Goal: Transaction & Acquisition: Book appointment/travel/reservation

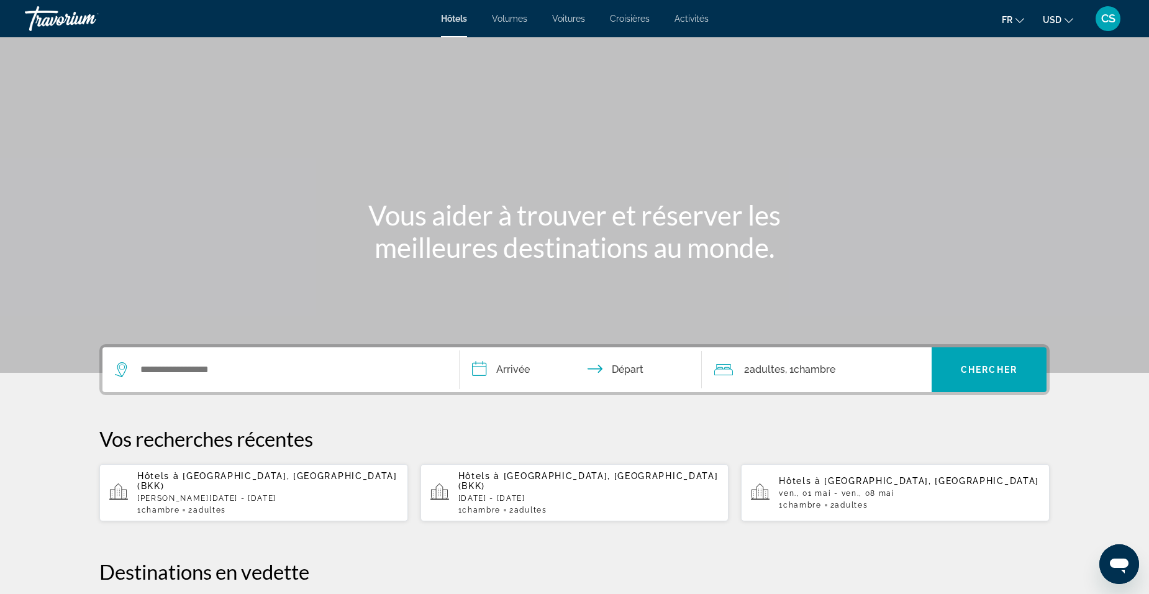
click at [1010, 17] on span "Fr" at bounding box center [1007, 20] width 11 height 10
click at [1069, 22] on icon "Changer de devise" at bounding box center [1068, 20] width 9 height 9
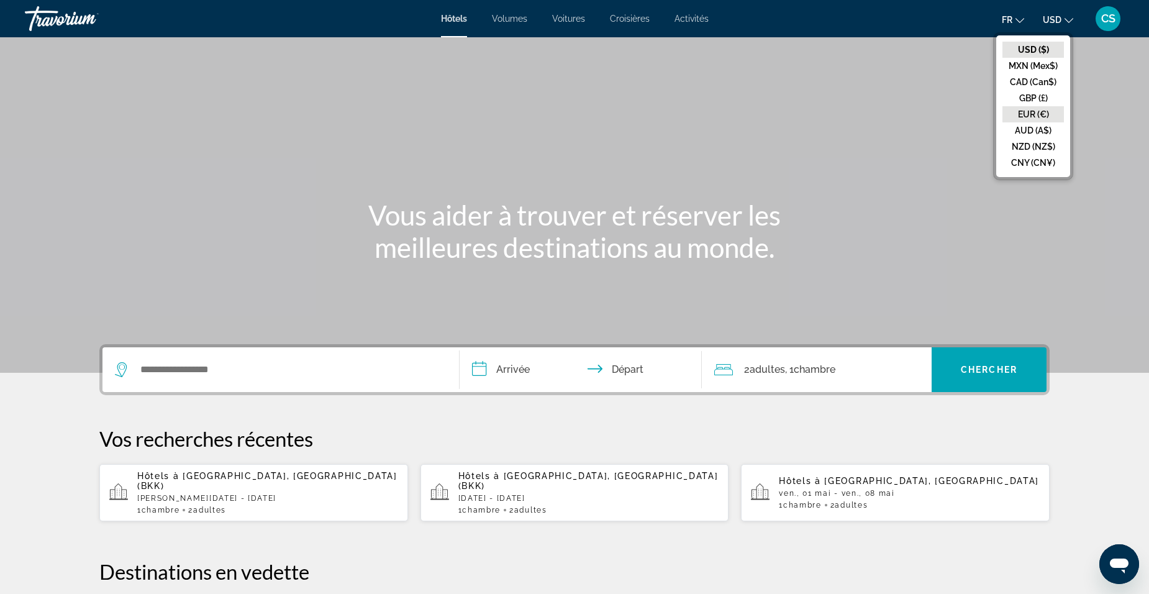
click at [1032, 112] on button "EUR (€)" at bounding box center [1032, 114] width 61 height 16
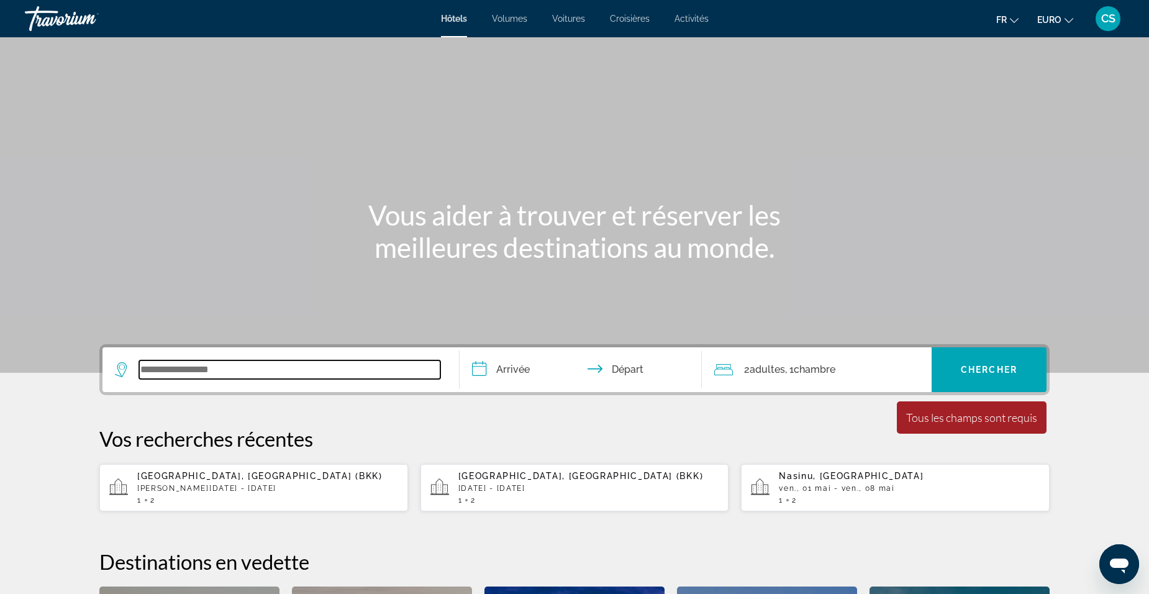
click at [319, 366] on input "Widget de recherche" at bounding box center [289, 369] width 301 height 19
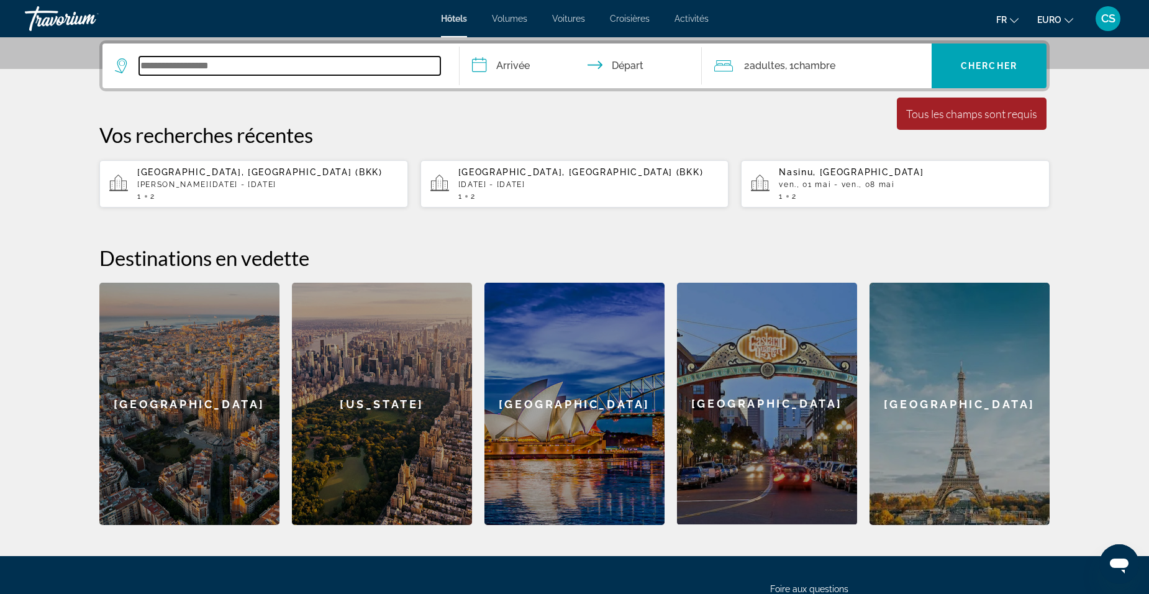
scroll to position [242, 0]
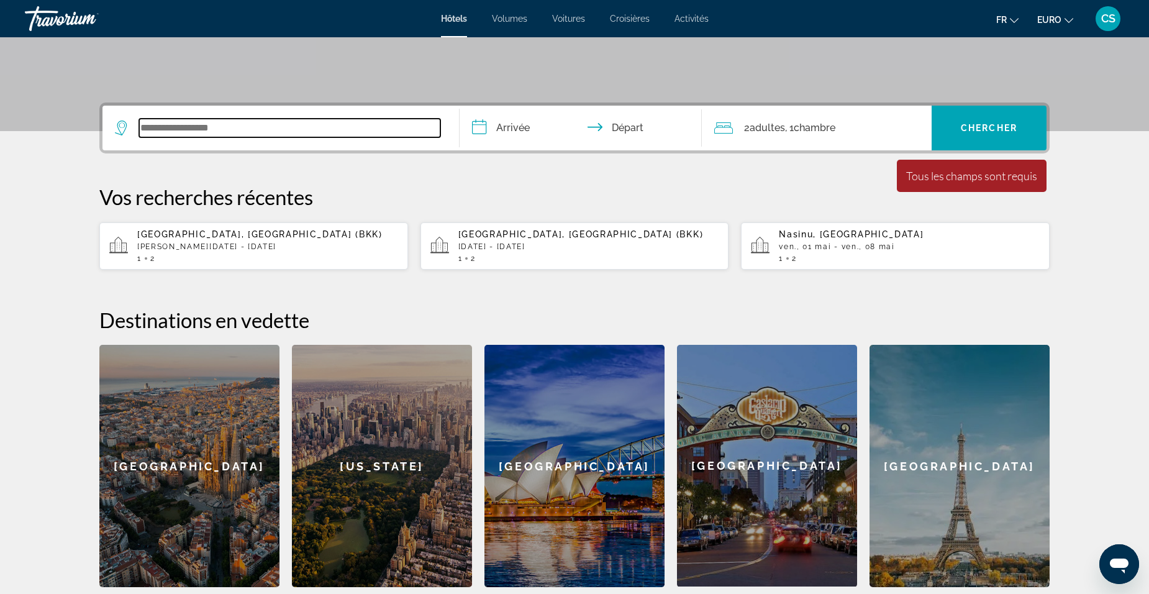
click at [353, 125] on input "Widget de recherche" at bounding box center [289, 128] width 301 height 19
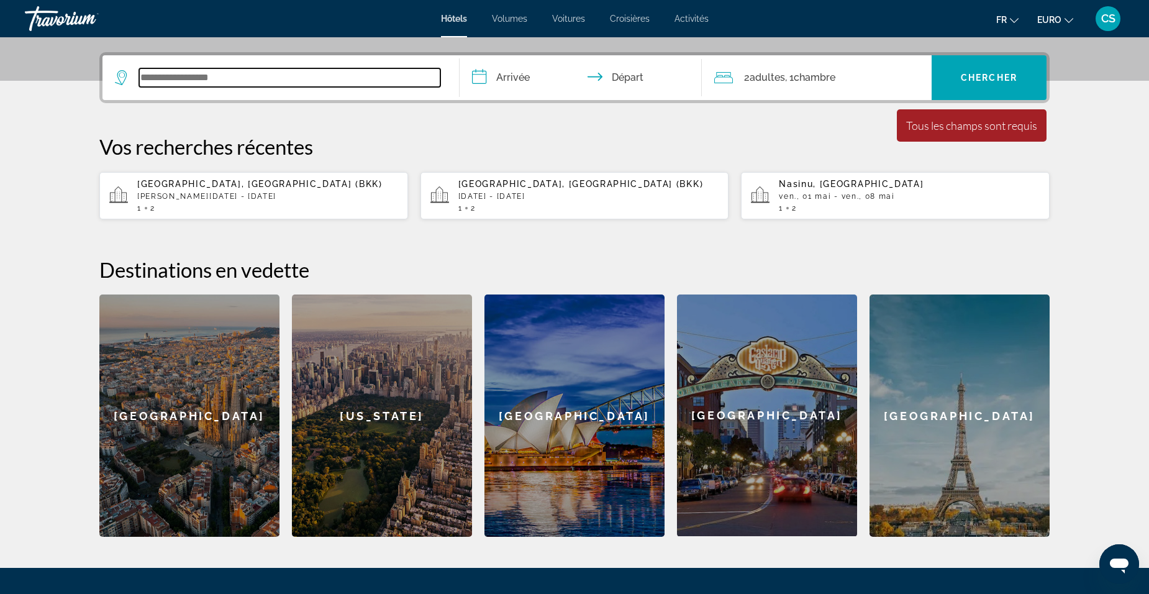
scroll to position [304, 0]
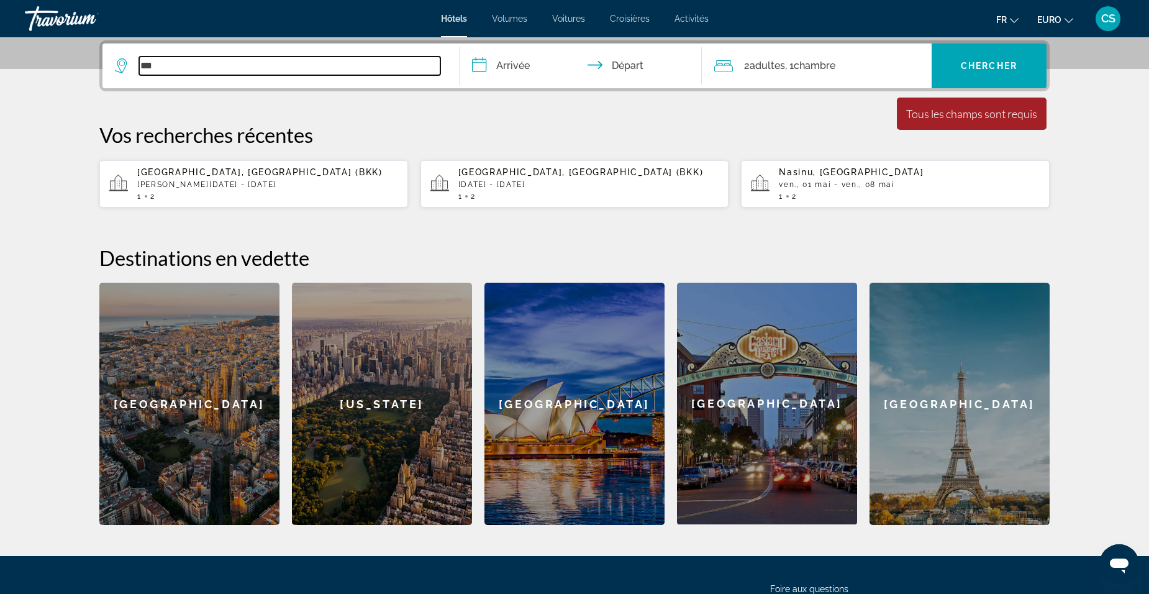
type input "***"
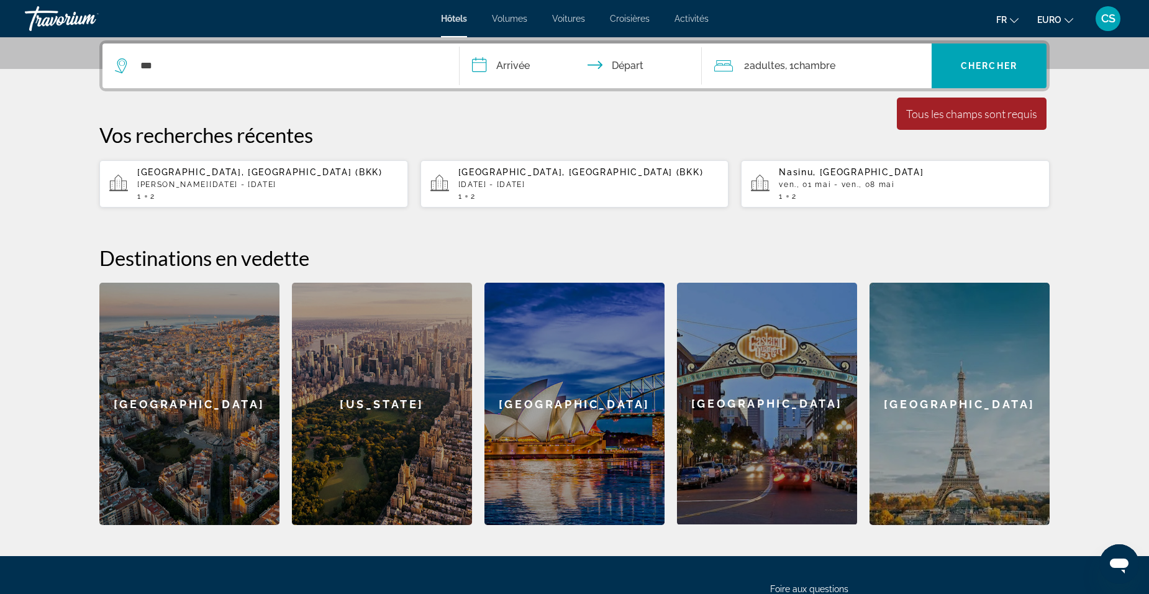
click at [577, 412] on div "Sydney" at bounding box center [574, 404] width 180 height 242
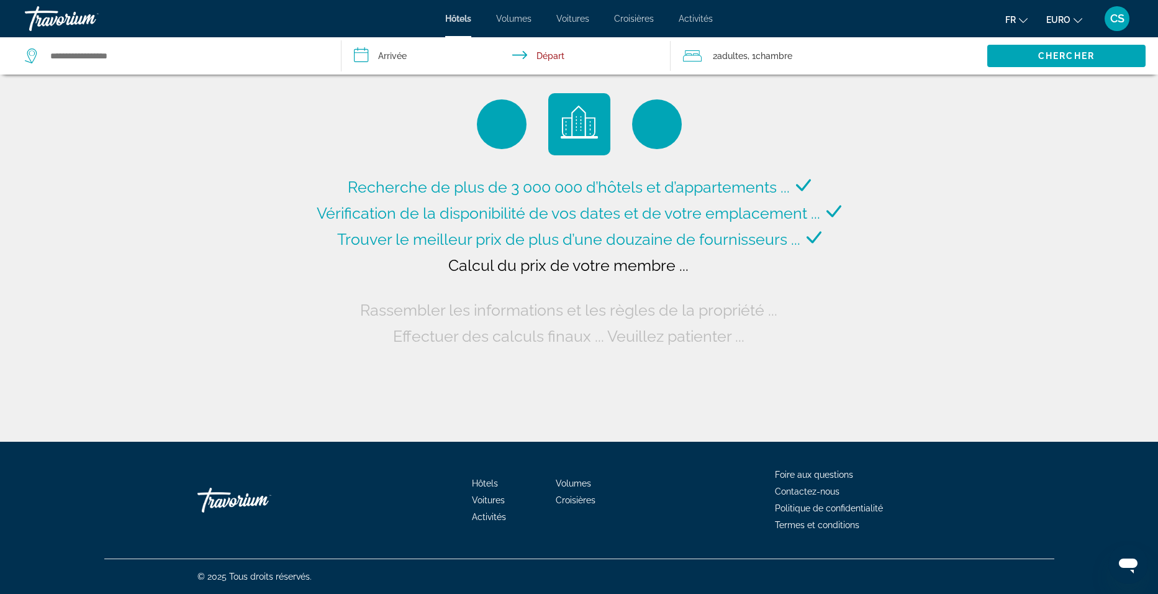
type input "**********"
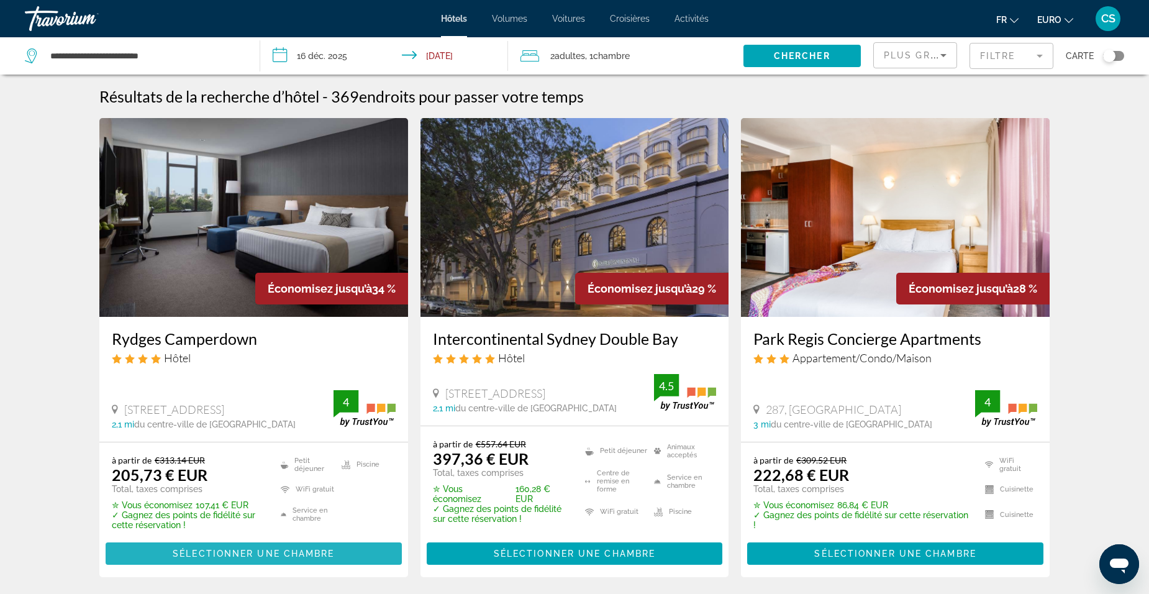
click at [266, 555] on span "Sélectionner une chambre" at bounding box center [253, 553] width 161 height 10
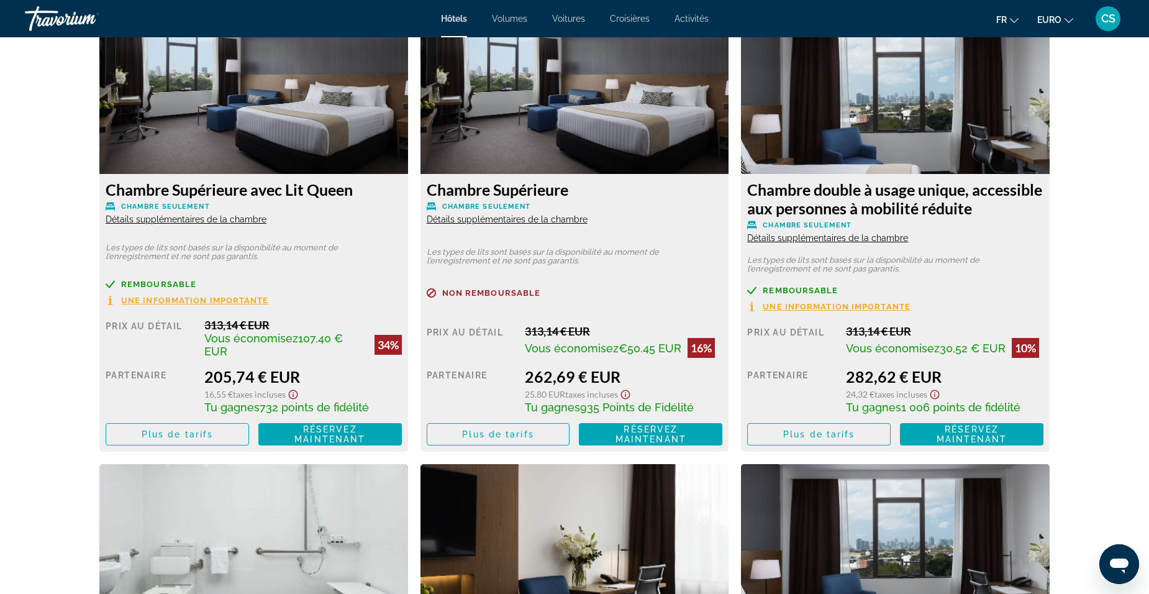
scroll to position [1739, 0]
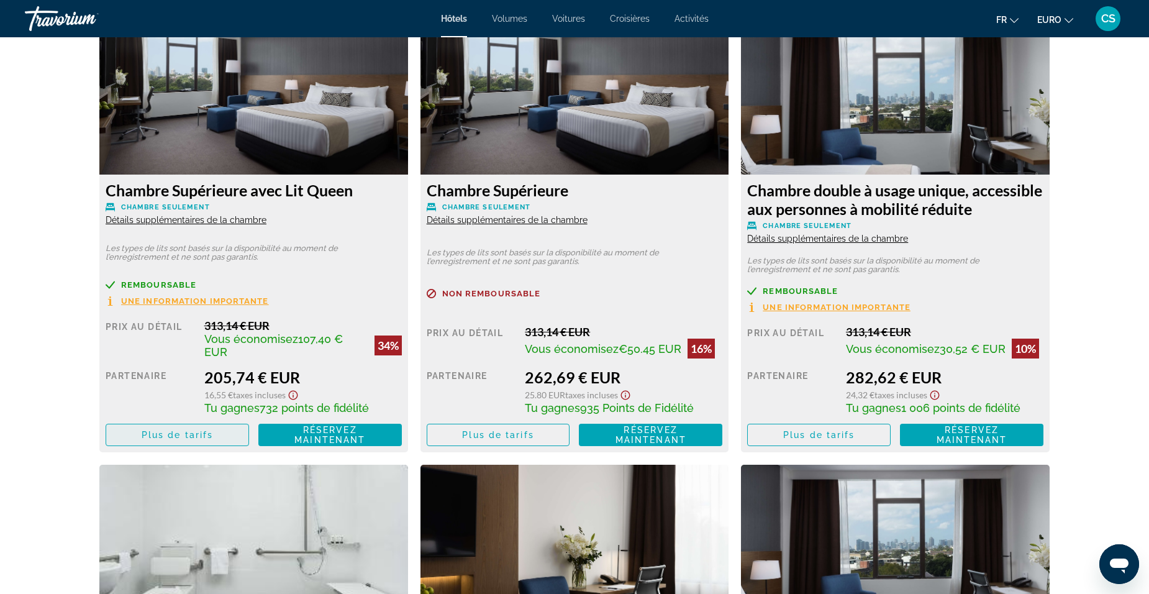
click at [157, 440] on span "Plus de tarifs" at bounding box center [177, 435] width 71 height 10
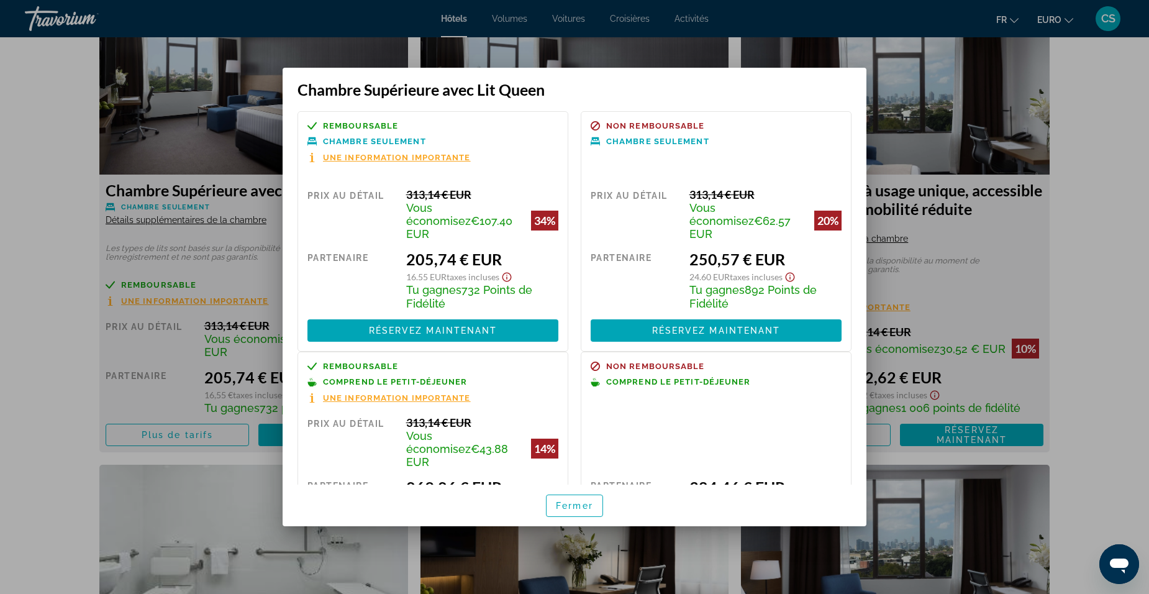
scroll to position [81, 0]
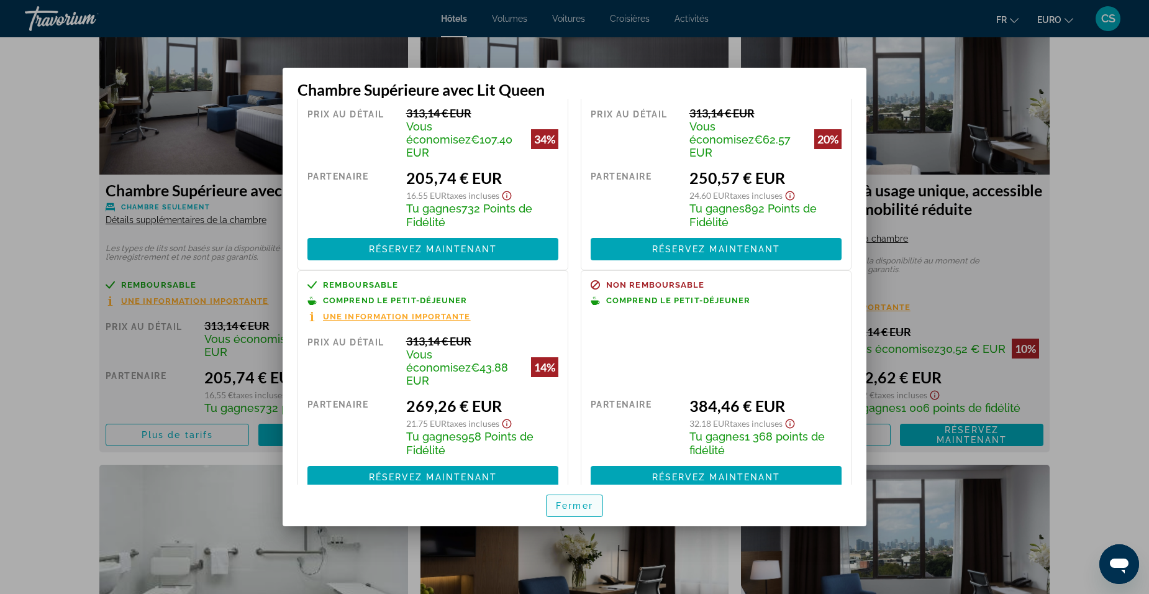
click at [587, 506] on span "Fermer" at bounding box center [574, 506] width 37 height 10
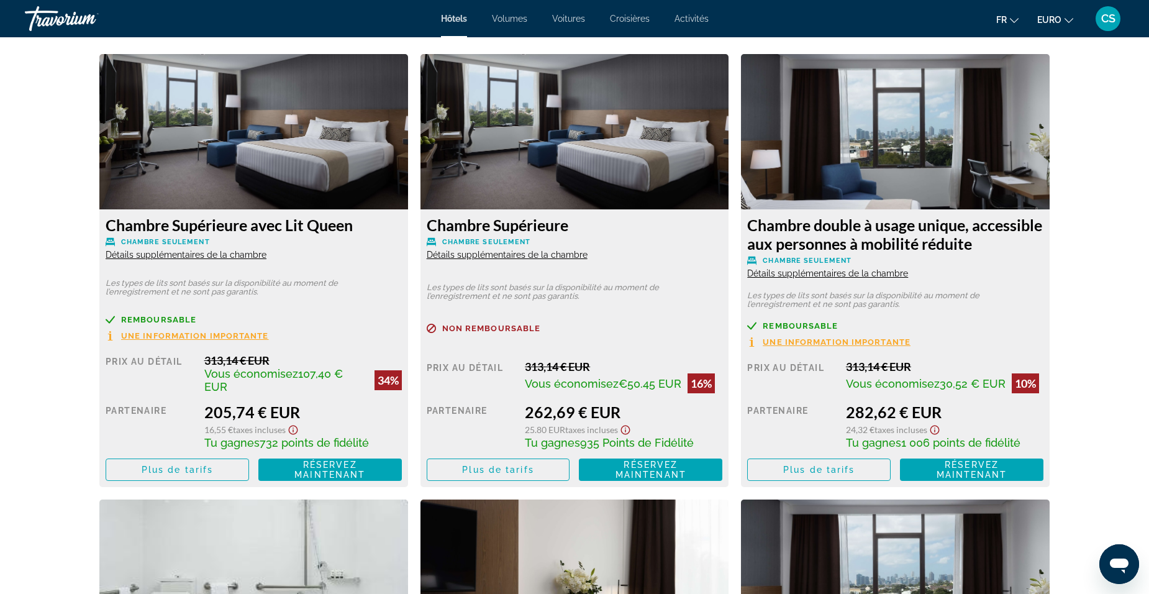
scroll to position [1677, 0]
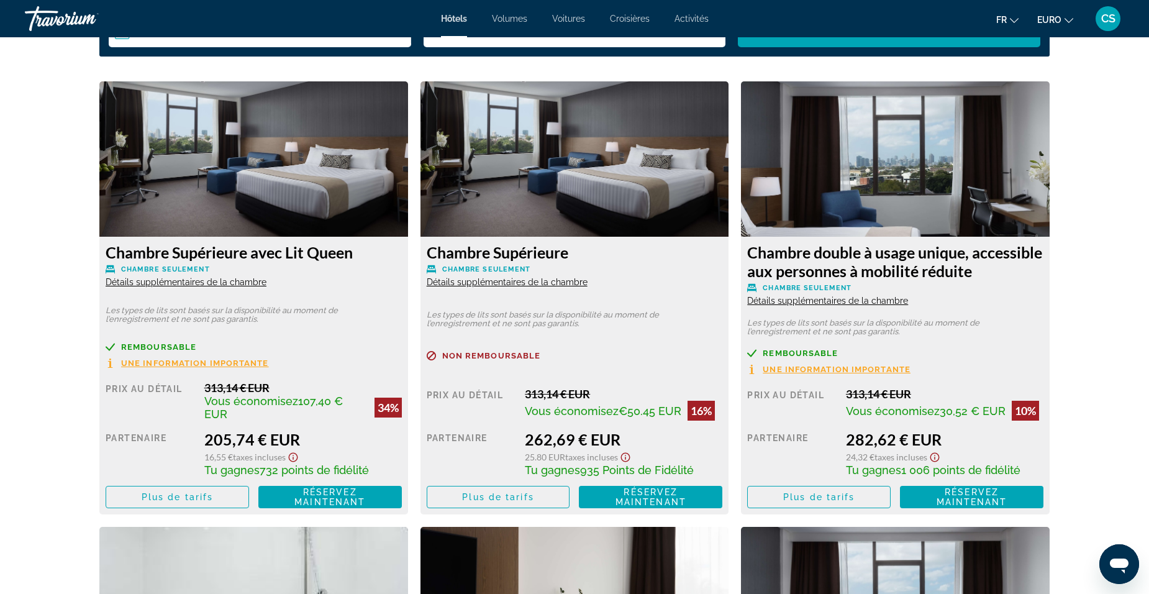
click at [565, 21] on span "Voitures" at bounding box center [568, 19] width 33 height 10
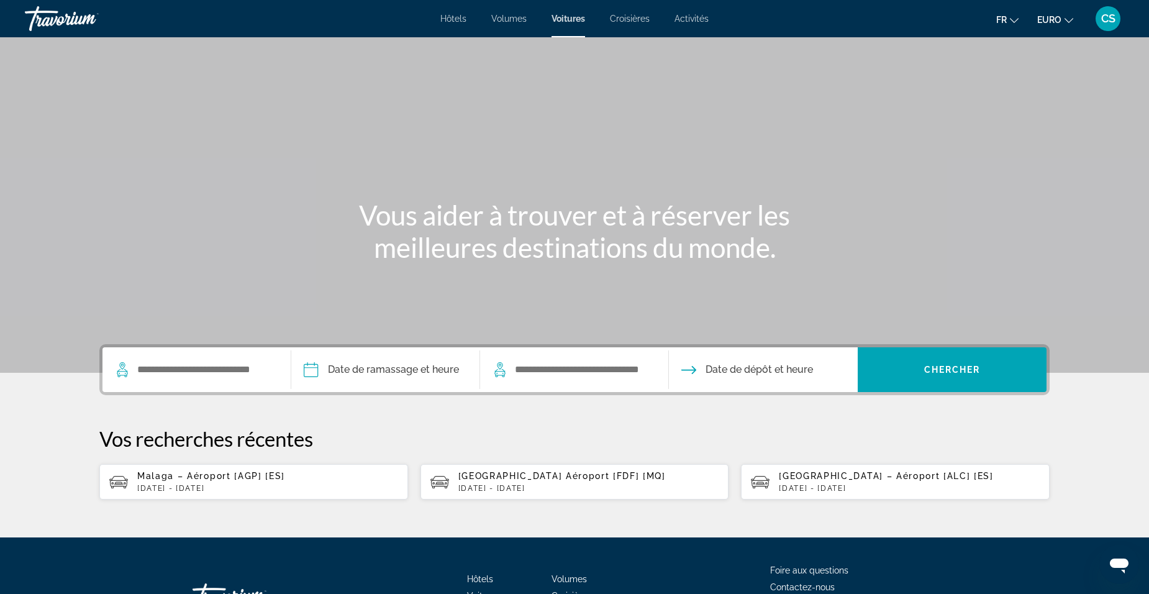
click at [211, 484] on p "mar., 04 nov. - mar., 11 nov." at bounding box center [267, 488] width 261 height 9
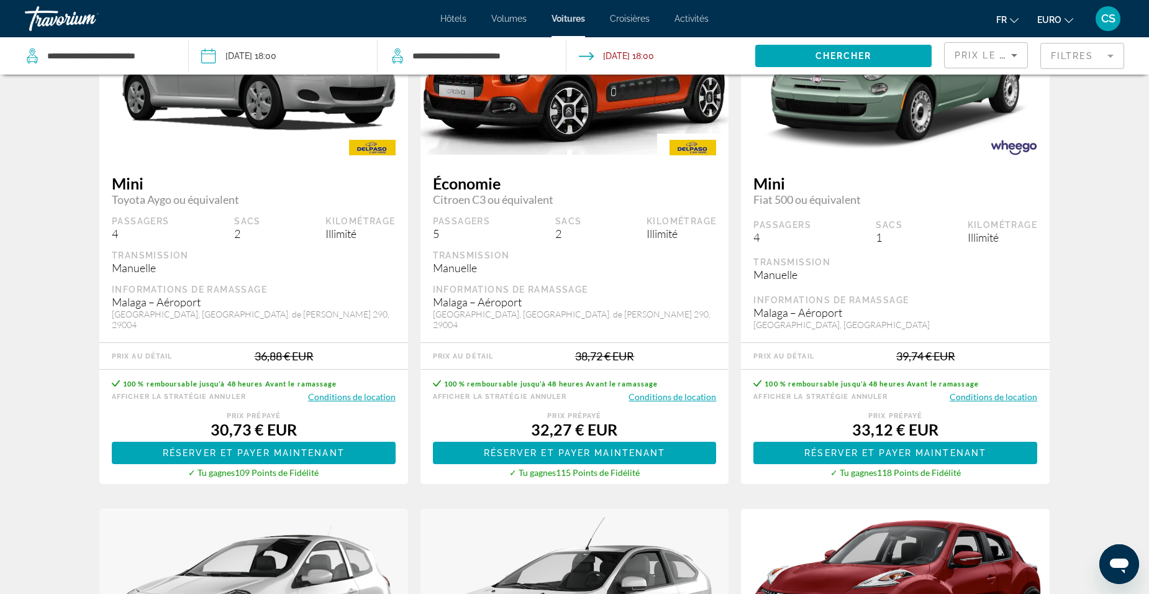
scroll to position [186, 0]
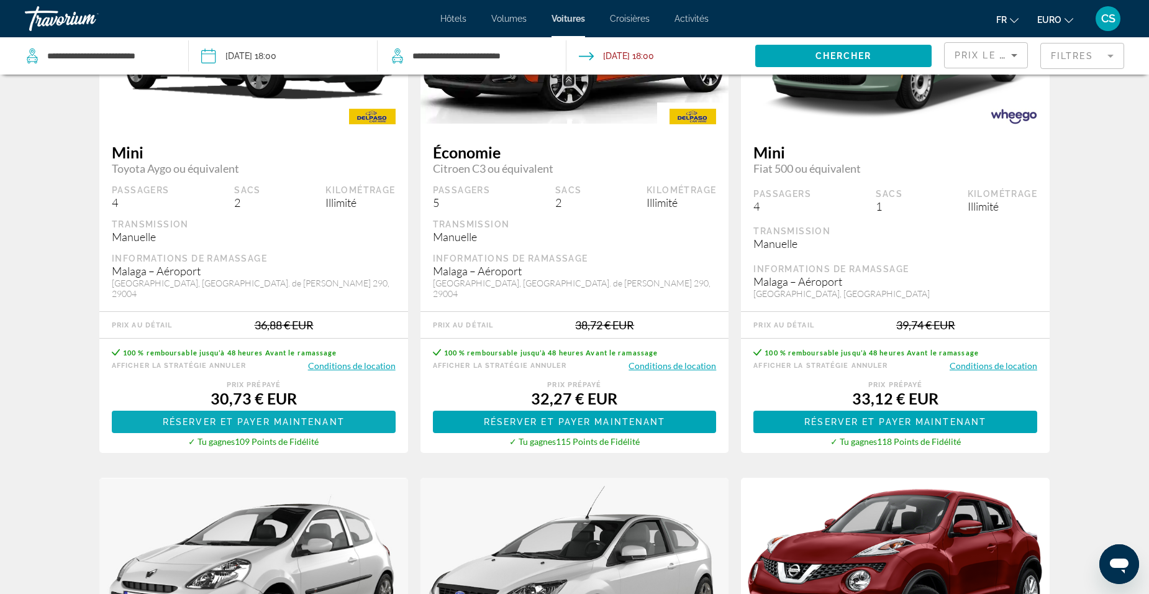
click at [200, 417] on span "Réserver et payer maintenant" at bounding box center [254, 422] width 182 height 10
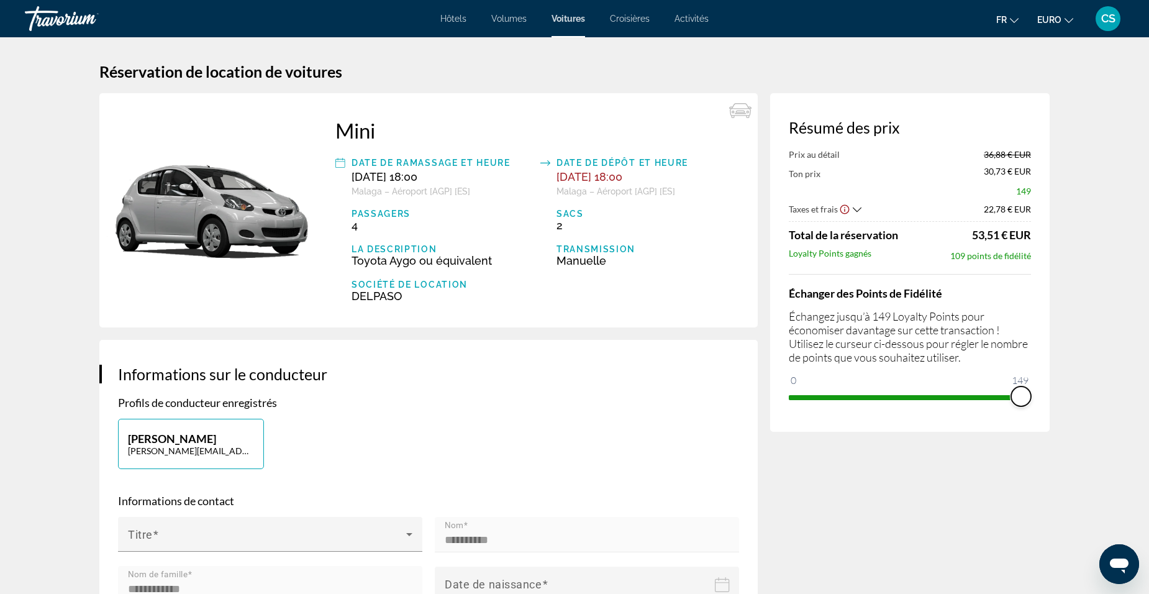
drag, startPoint x: 797, startPoint y: 378, endPoint x: 1041, endPoint y: 422, distance: 248.0
click at [1041, 422] on div "Résumé des prix Prix au détail 36,88 € EUR Ton prix 30,73 € EUR 149 Taxes et fr…" at bounding box center [909, 262] width 279 height 338
click at [687, 20] on span "Activités" at bounding box center [691, 19] width 34 height 10
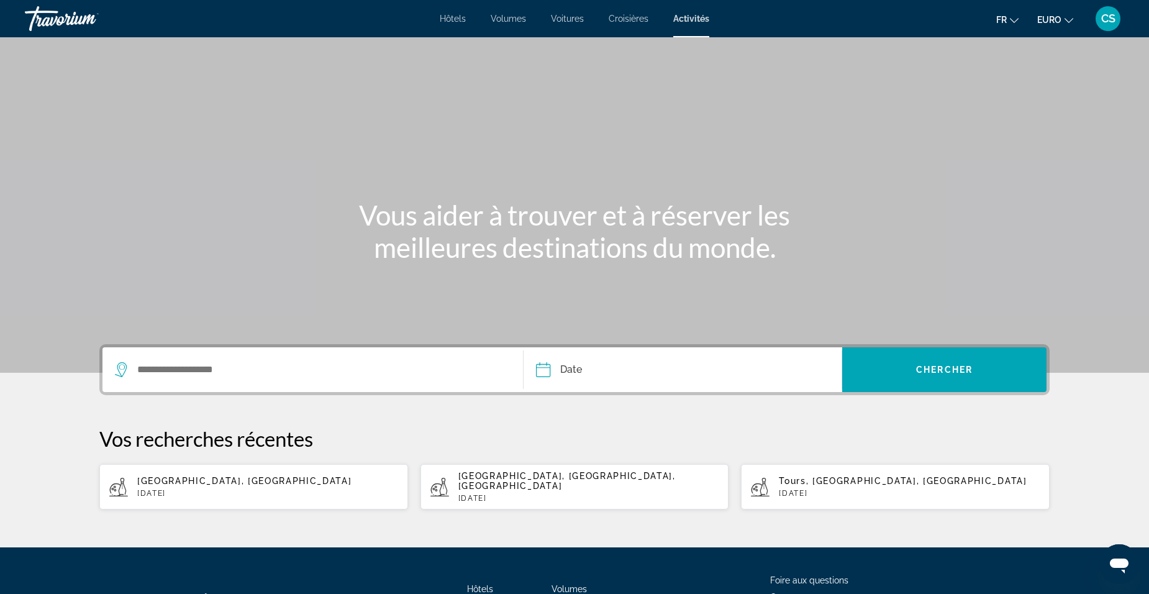
click at [181, 386] on div "Widget de recherche" at bounding box center [313, 369] width 396 height 45
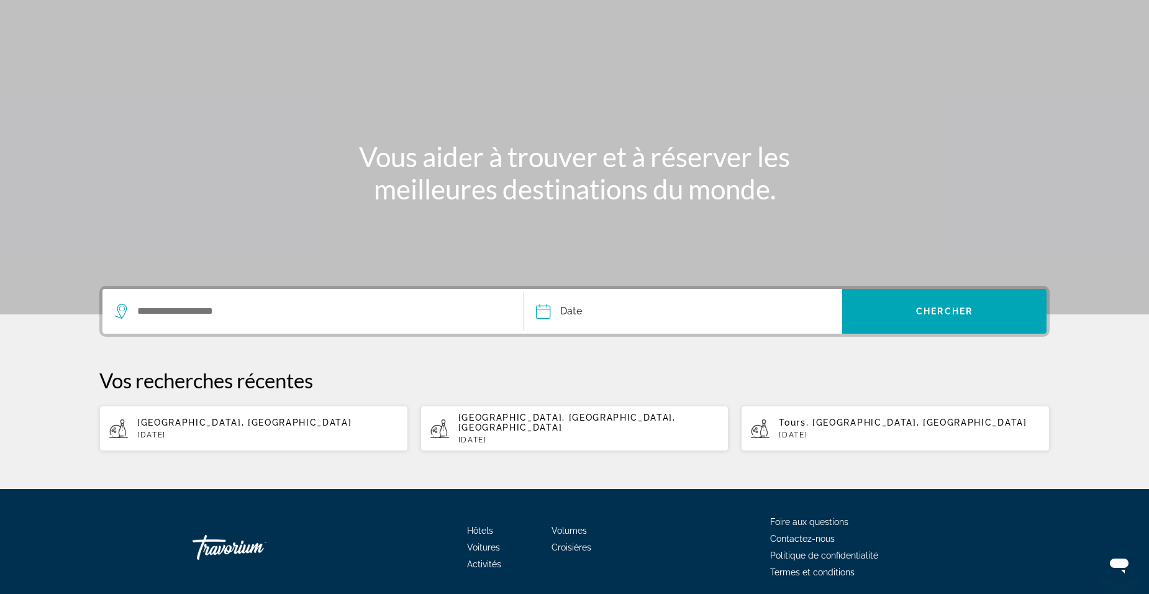
scroll to position [96, 0]
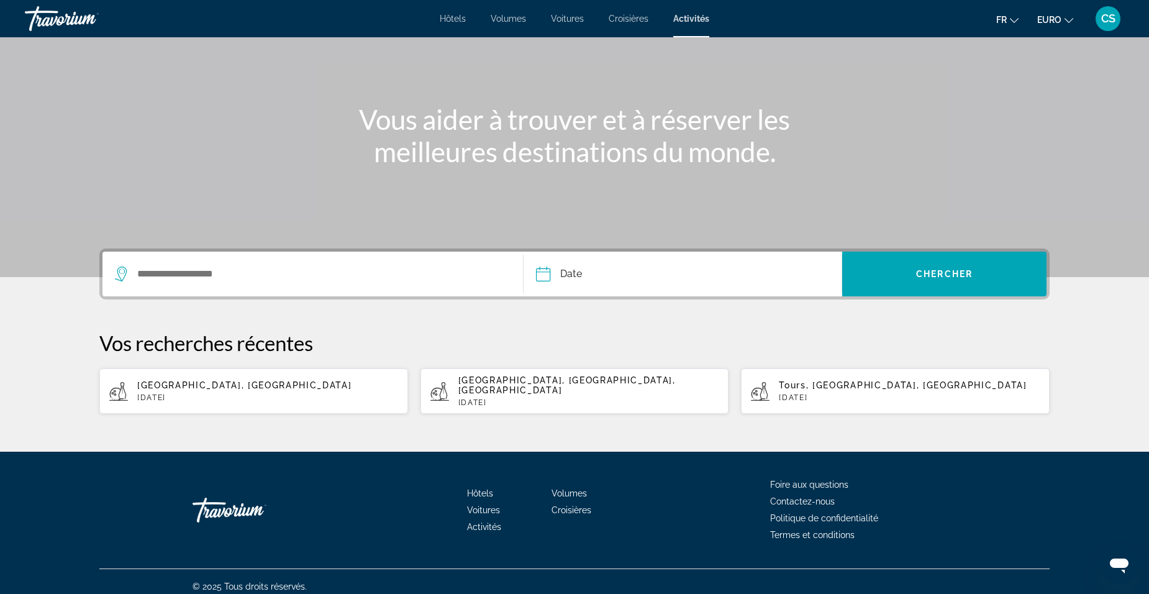
click at [212, 284] on div "Widget de recherche" at bounding box center [313, 273] width 396 height 45
click at [213, 270] on input "Widget de recherche" at bounding box center [320, 274] width 368 height 19
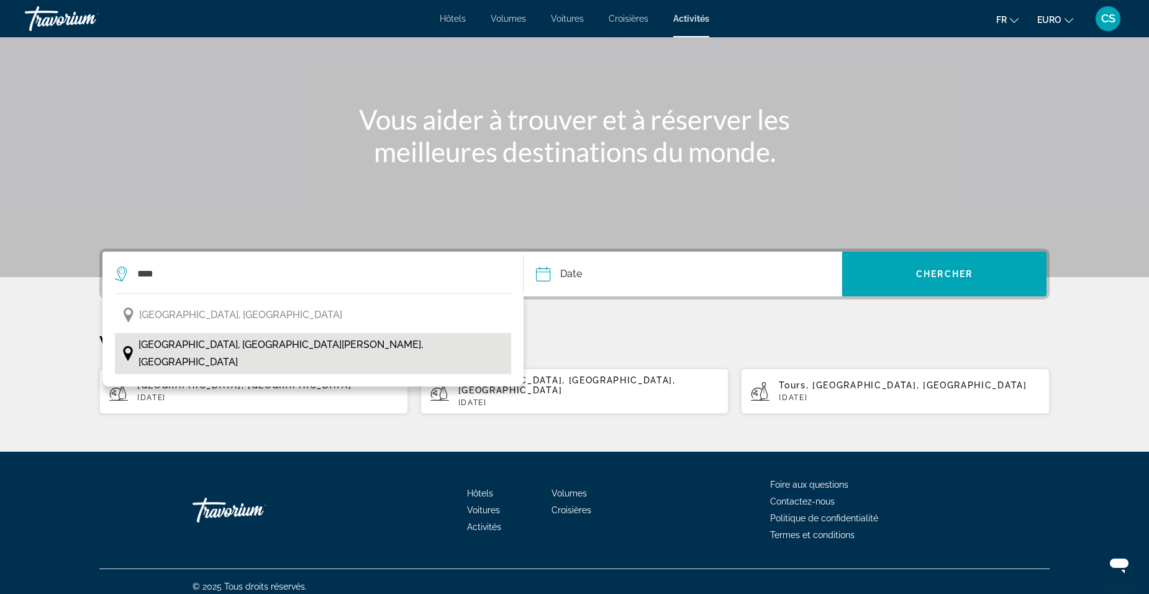
click at [245, 345] on span "Sydney, Nouvelle-Galles du Sud, Australie" at bounding box center [321, 353] width 366 height 35
type input "**********"
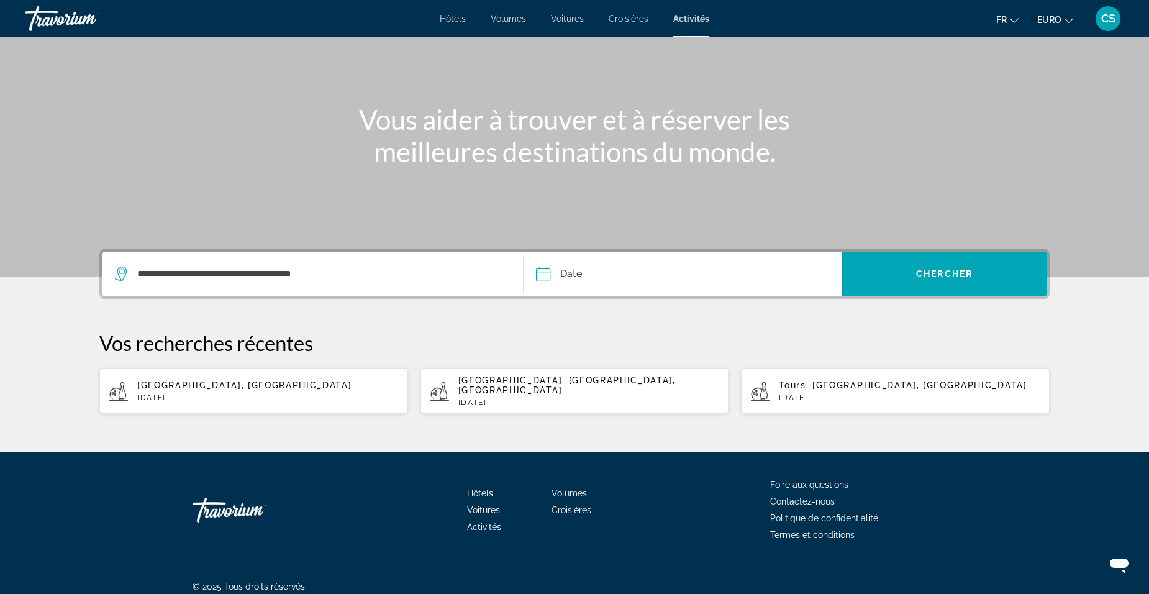
click at [591, 283] on input "Date" at bounding box center [612, 275] width 158 height 48
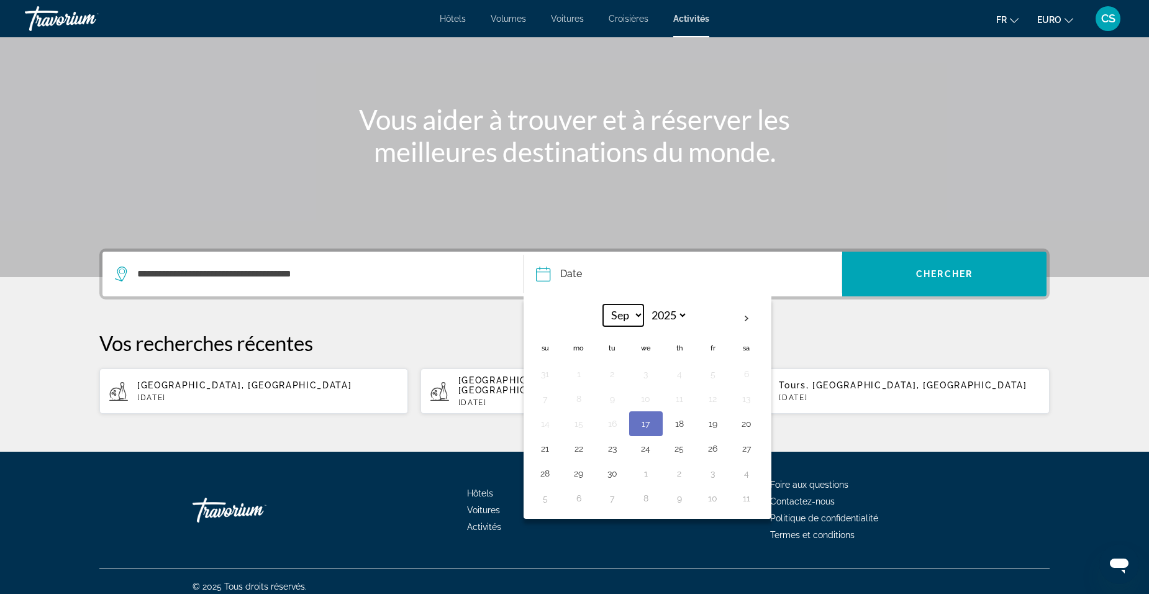
click at [632, 310] on select "*** *** *** *** *** *** *** *** *** *** *** ***" at bounding box center [623, 315] width 40 height 22
select select "**"
click at [603, 304] on select "*** *** *** *** *** *** *** *** *** *** *** ***" at bounding box center [623, 315] width 40 height 22
click at [925, 281] on span "Widget de recherche" at bounding box center [944, 274] width 204 height 30
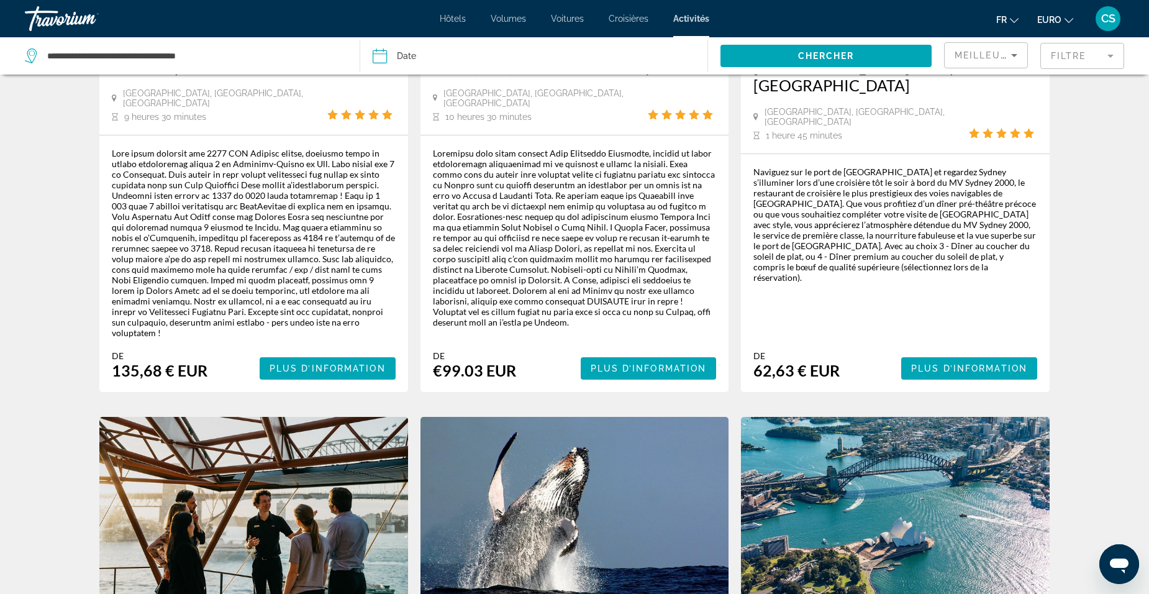
scroll to position [745, 0]
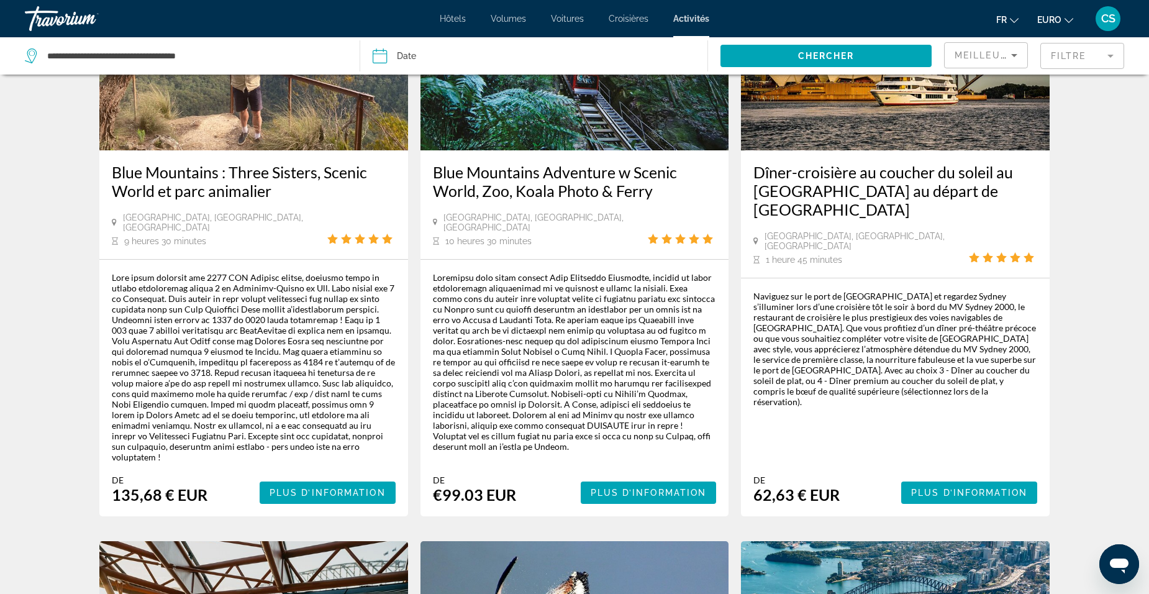
click at [833, 218] on div "Dîner-croisière au coucher du soleil au port de Sydney au départ de Darling Har…" at bounding box center [895, 197] width 284 height 68
click at [827, 184] on h3 "Dîner-croisière au coucher du soleil au port de Sydney au départ de Darling Har…" at bounding box center [895, 191] width 284 height 56
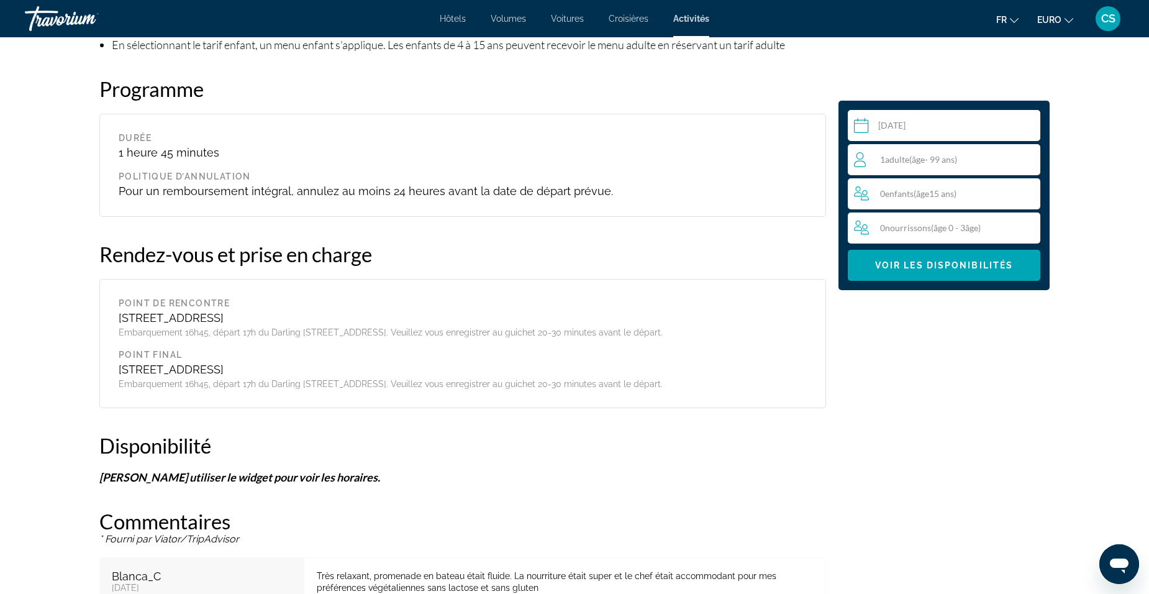
scroll to position [1180, 0]
click at [899, 126] on input "Contenu principal" at bounding box center [946, 127] width 197 height 35
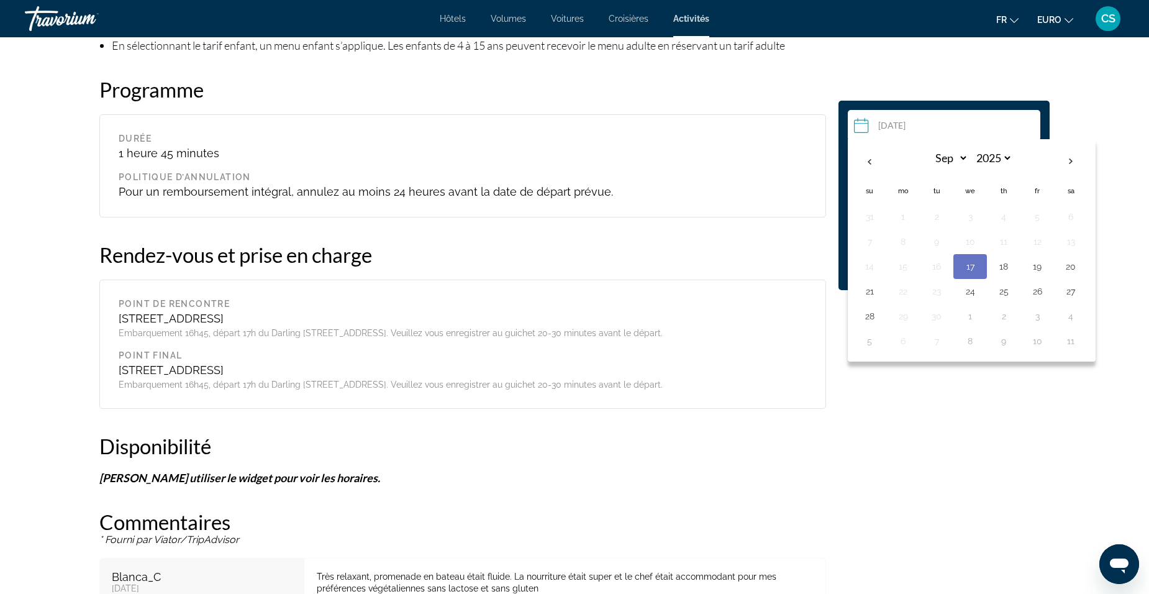
click at [899, 126] on input "Contenu principal" at bounding box center [946, 127] width 197 height 35
click at [1054, 106] on div "Sélectionnez une date 17 sept. 2025 Sep *** *** *** *** *** *** *** *** *** ***…" at bounding box center [944, 419] width 224 height 2255
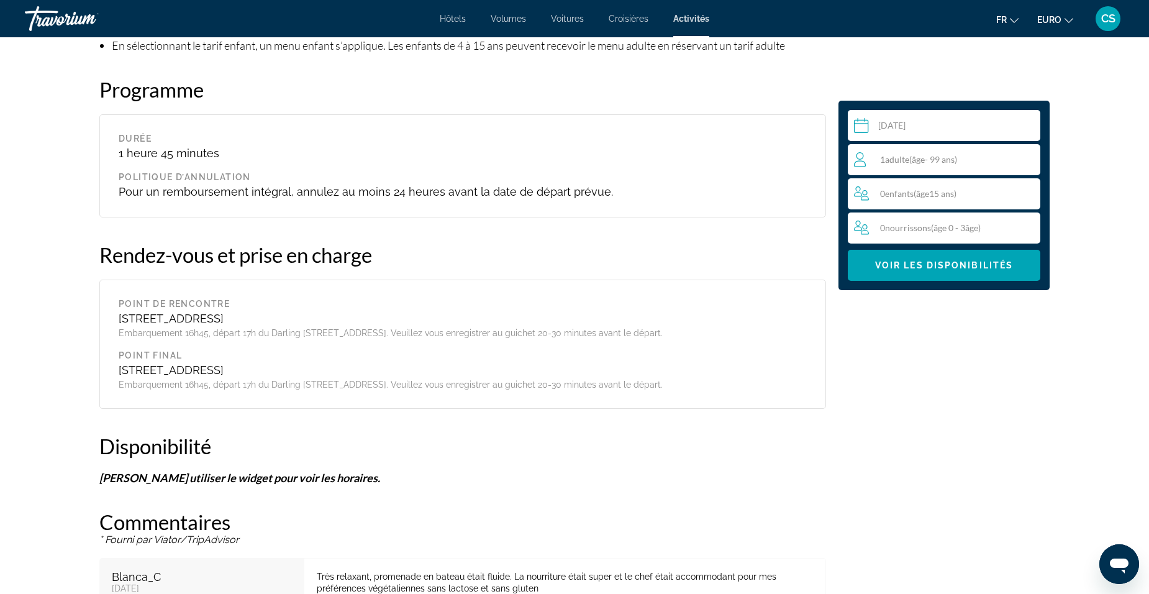
click at [890, 163] on span "Adulte" at bounding box center [897, 159] width 24 height 11
click at [987, 268] on span "Voir les disponibilités" at bounding box center [944, 265] width 138 height 10
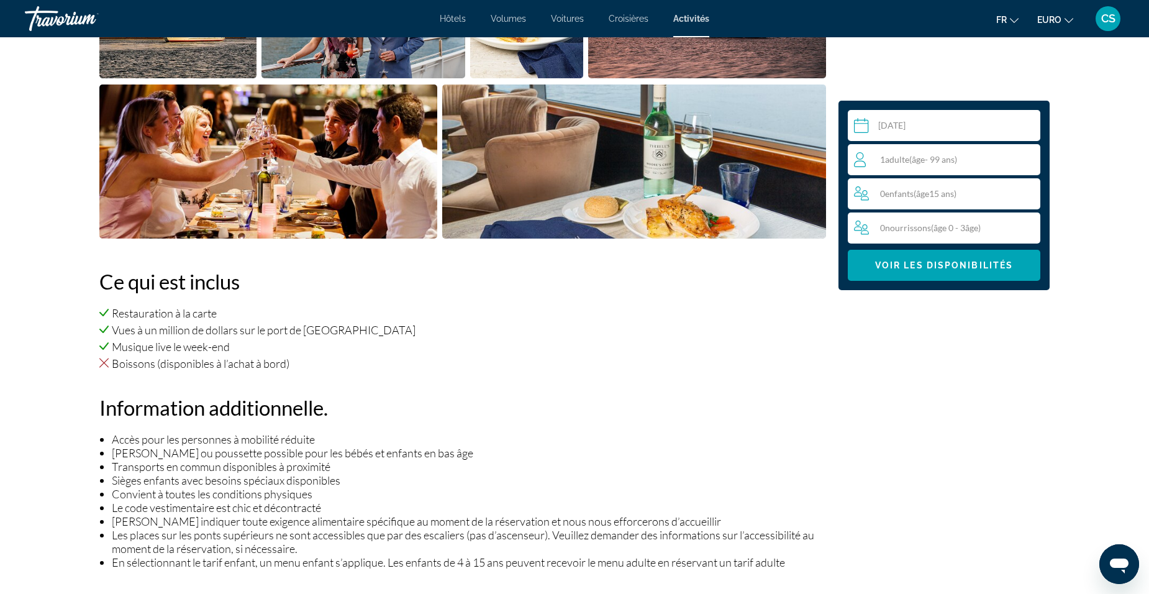
scroll to position [607, 0]
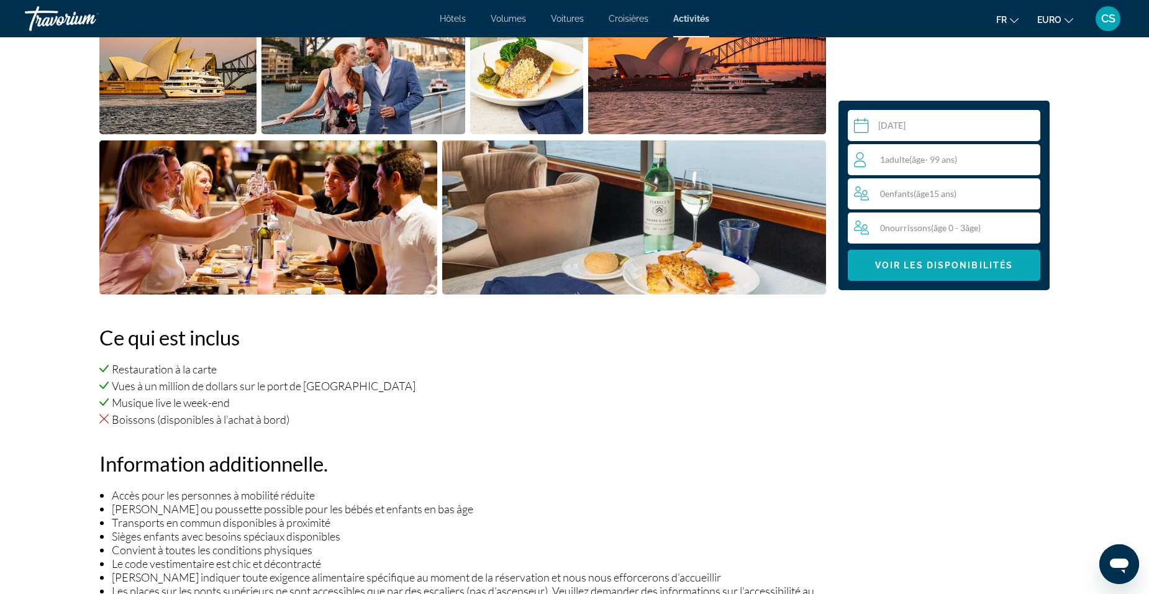
click at [904, 266] on span "Voir les disponibilités" at bounding box center [944, 265] width 138 height 10
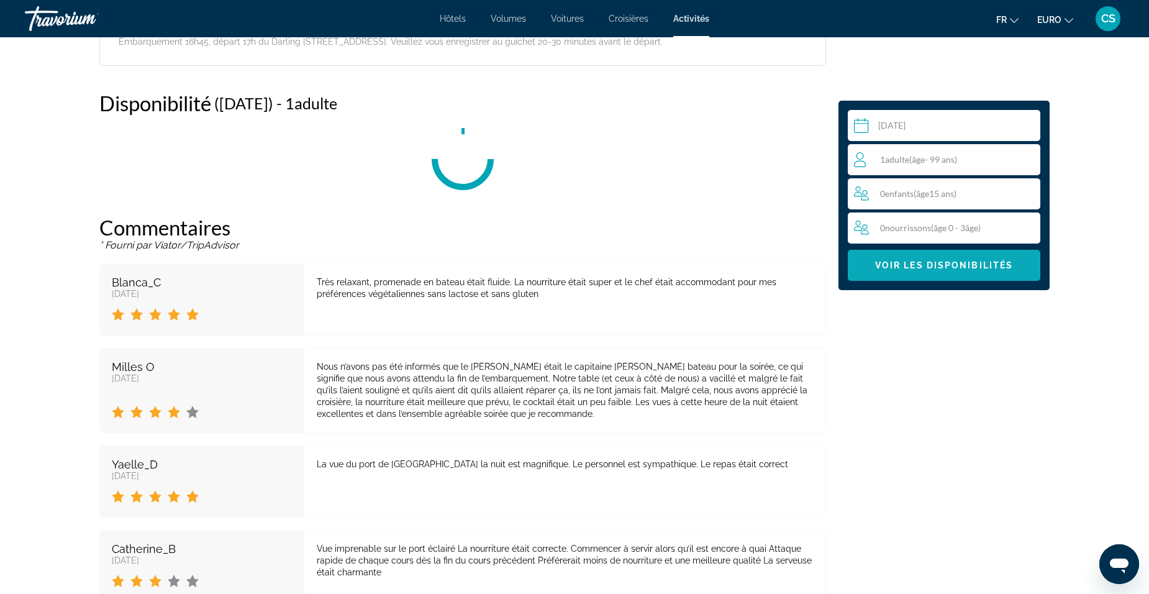
scroll to position [1539, 0]
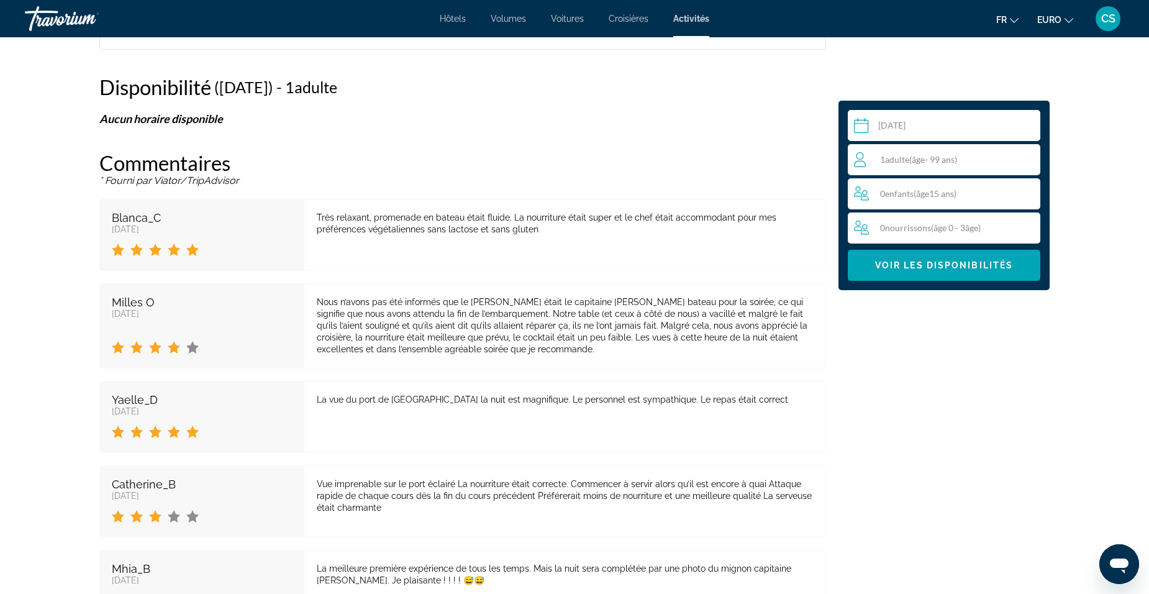
click at [908, 135] on input "Contenu principal" at bounding box center [946, 127] width 197 height 35
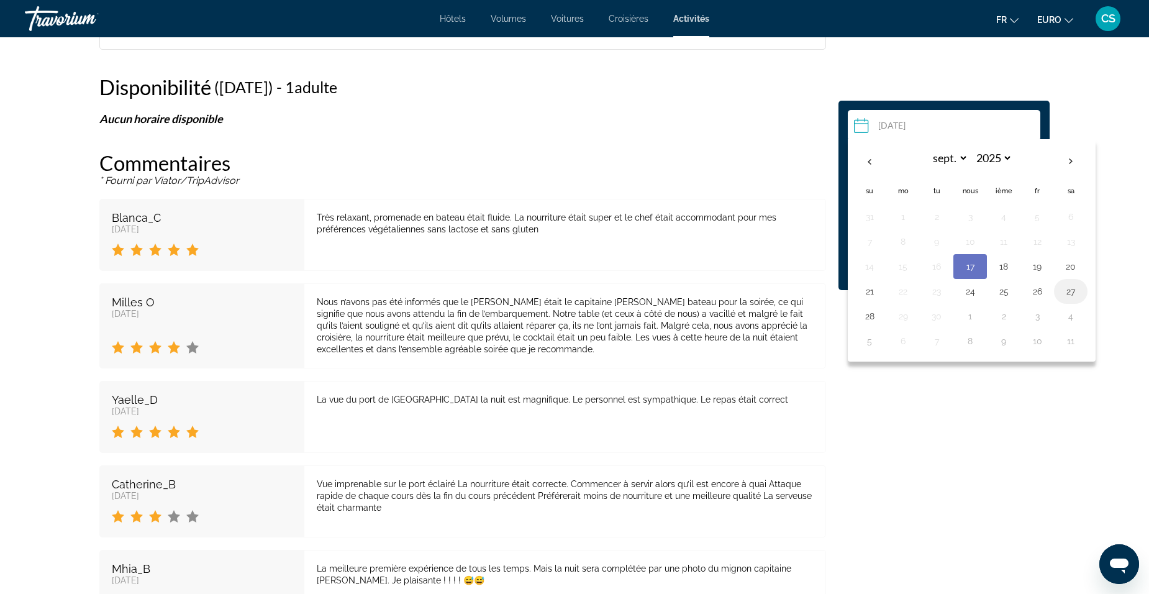
click at [1064, 290] on button "27" at bounding box center [1071, 291] width 20 height 17
type input "**********"
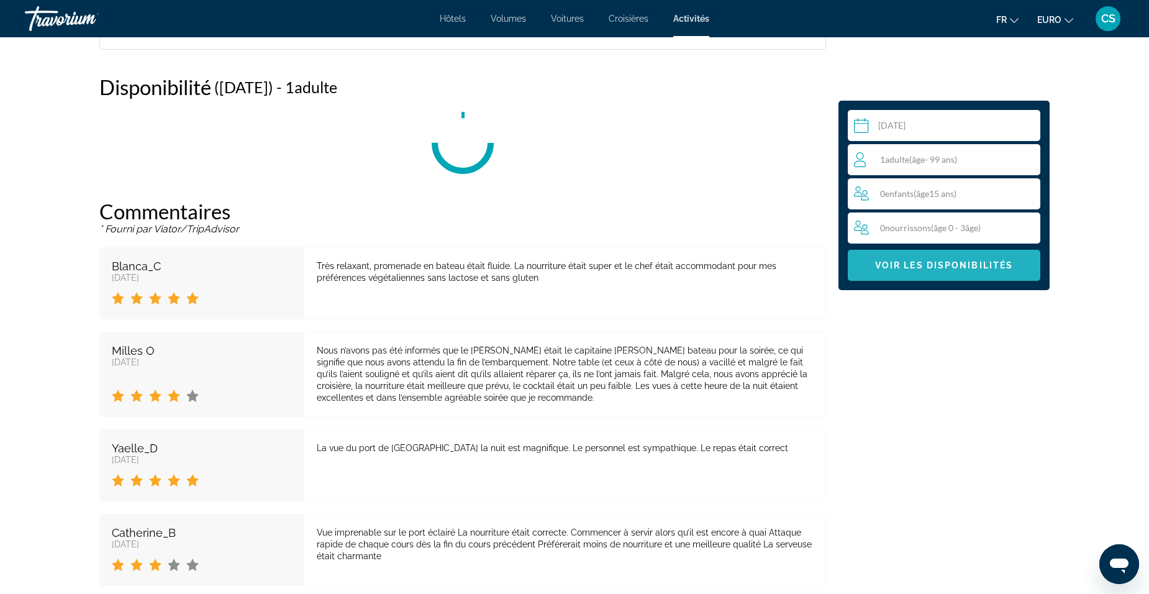
click at [957, 270] on span "Contenu principal" at bounding box center [944, 265] width 193 height 30
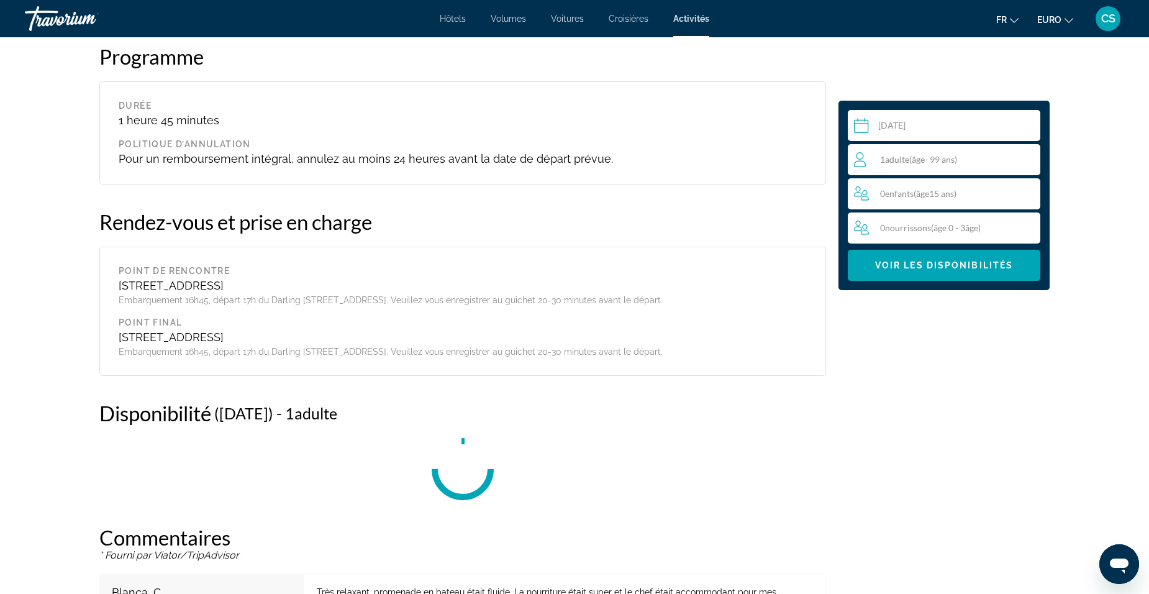
scroll to position [1104, 0]
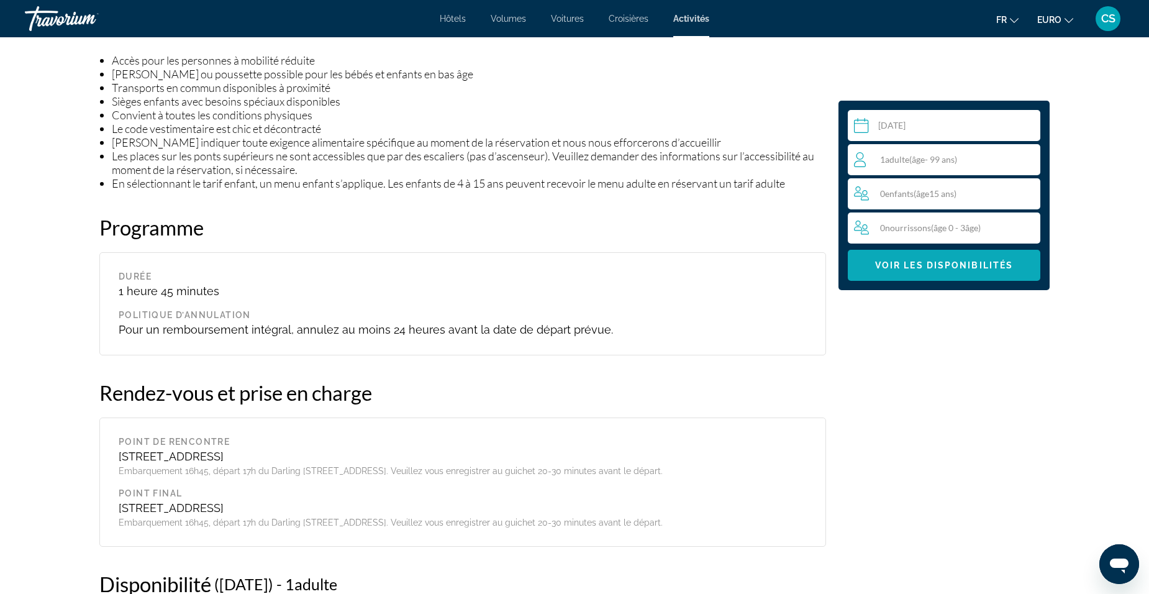
click at [900, 268] on span "Voir les disponibilités" at bounding box center [944, 265] width 138 height 10
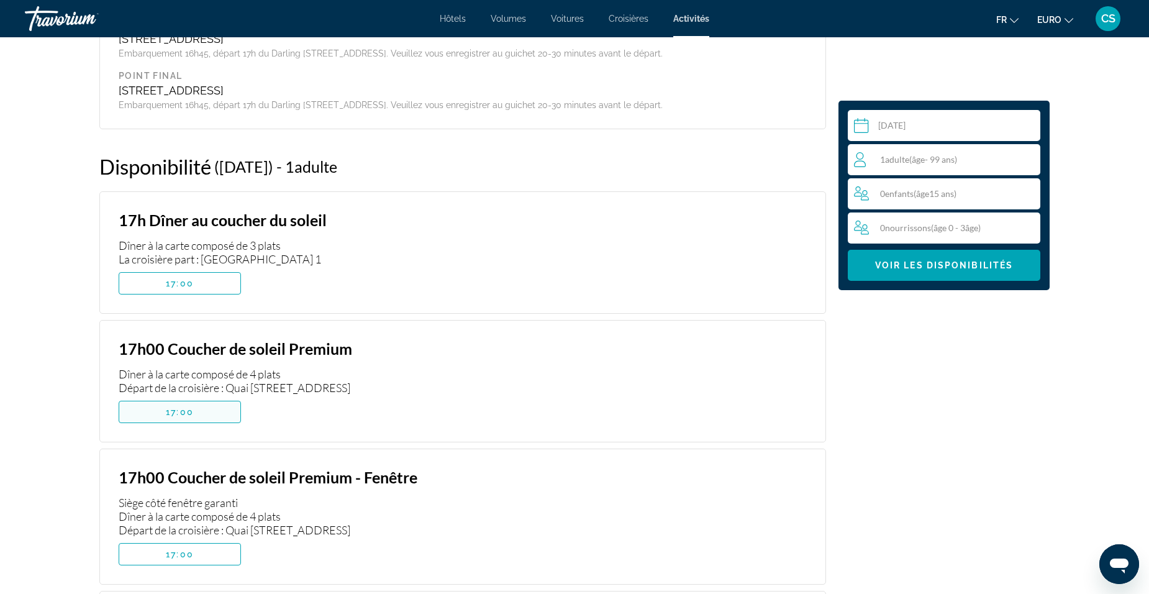
scroll to position [1353, 0]
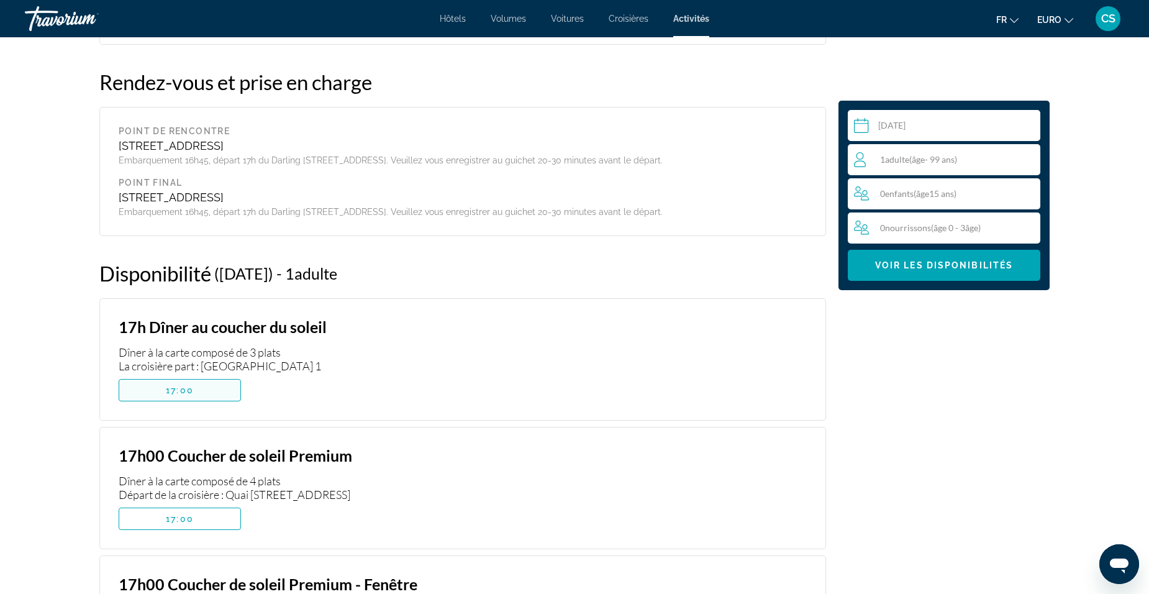
click at [155, 389] on span "Contenu principal" at bounding box center [179, 390] width 121 height 30
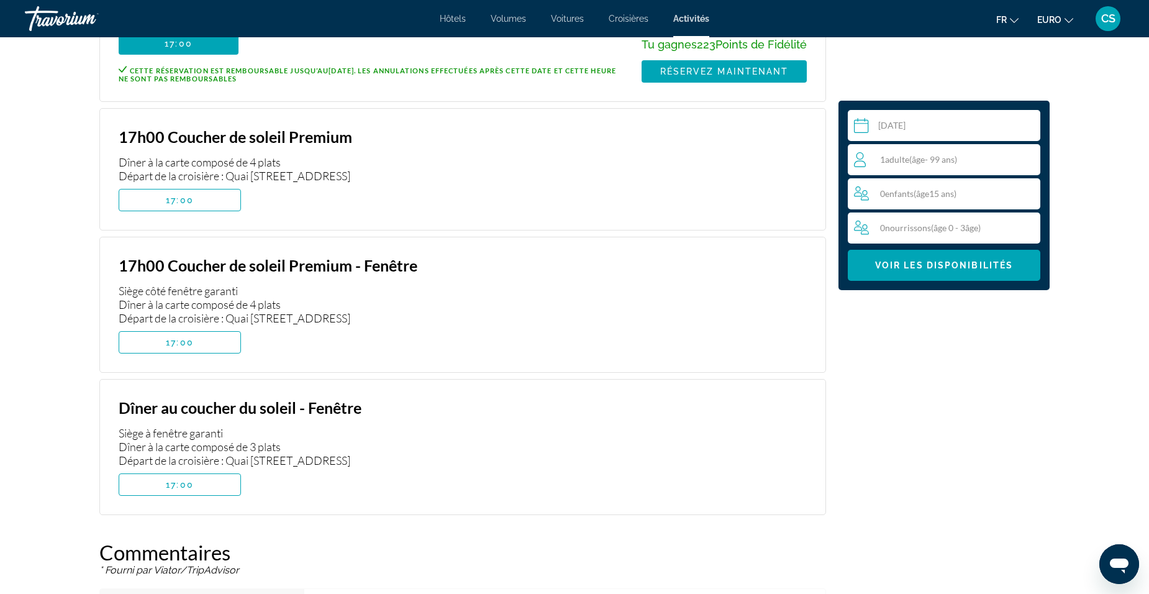
scroll to position [1725, 0]
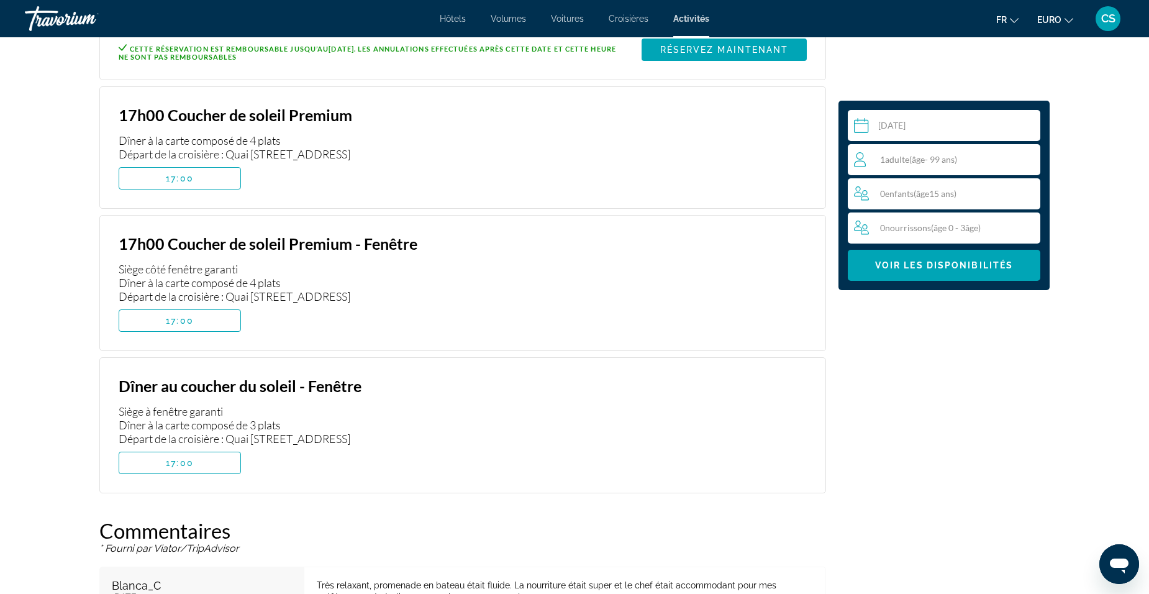
click at [191, 459] on button "17:00" at bounding box center [180, 462] width 122 height 22
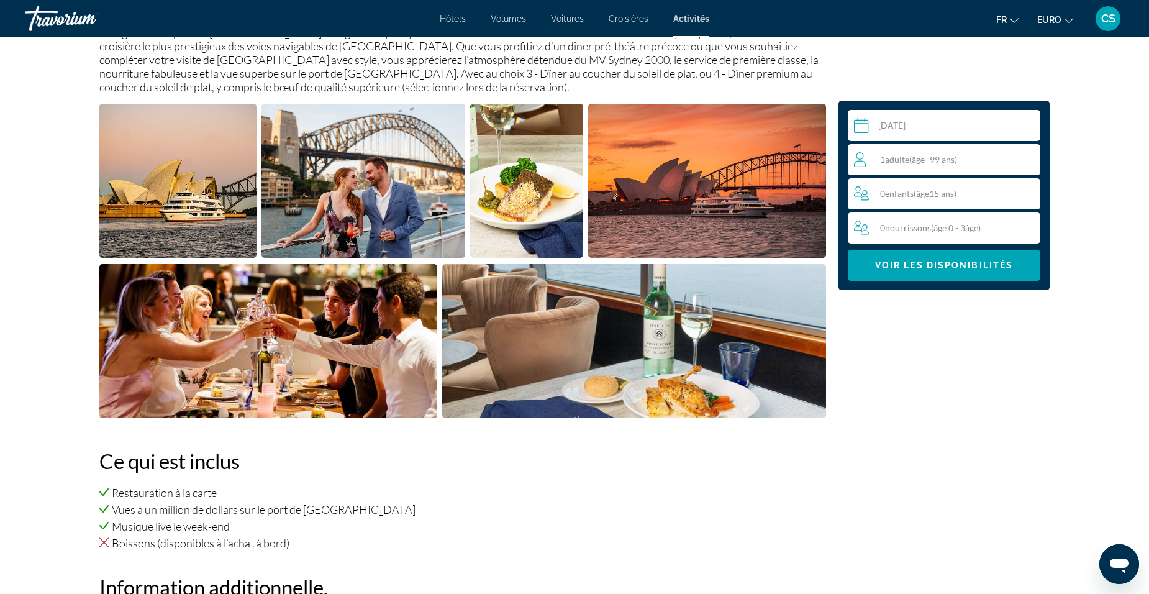
scroll to position [483, 0]
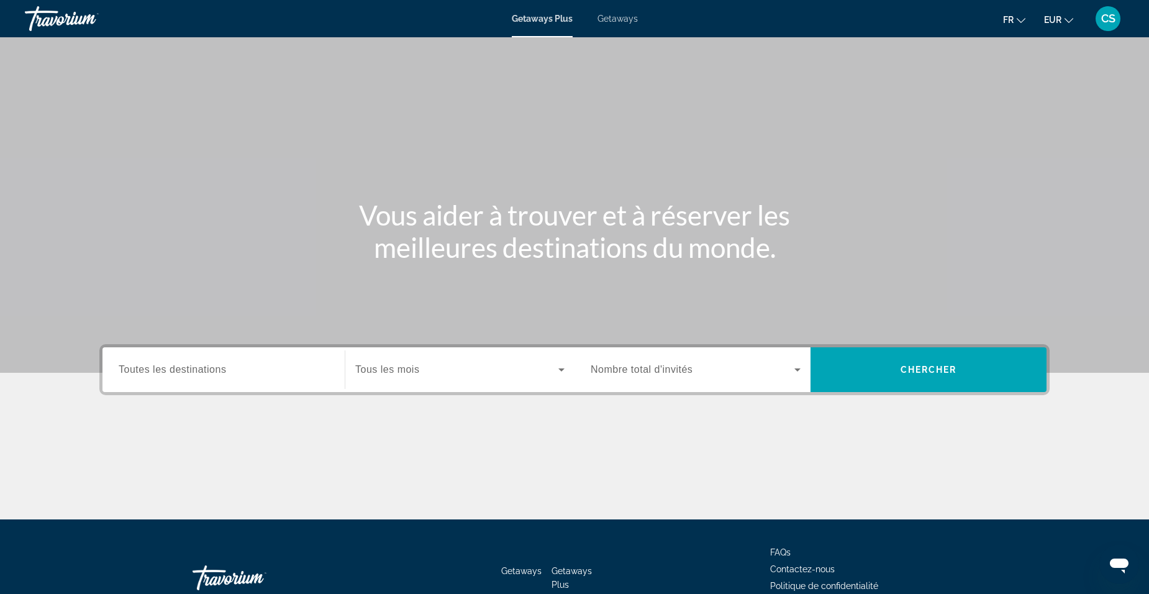
click at [610, 24] on div "Getaways Plus Getaways fr English Español Français Italiano Português русский E…" at bounding box center [574, 18] width 1149 height 32
click at [611, 16] on span "Getaways" at bounding box center [617, 19] width 40 height 10
click at [204, 366] on span "Toutes les destinations" at bounding box center [172, 369] width 107 height 11
click at [204, 366] on input "Destination Toutes les destinations" at bounding box center [224, 370] width 210 height 15
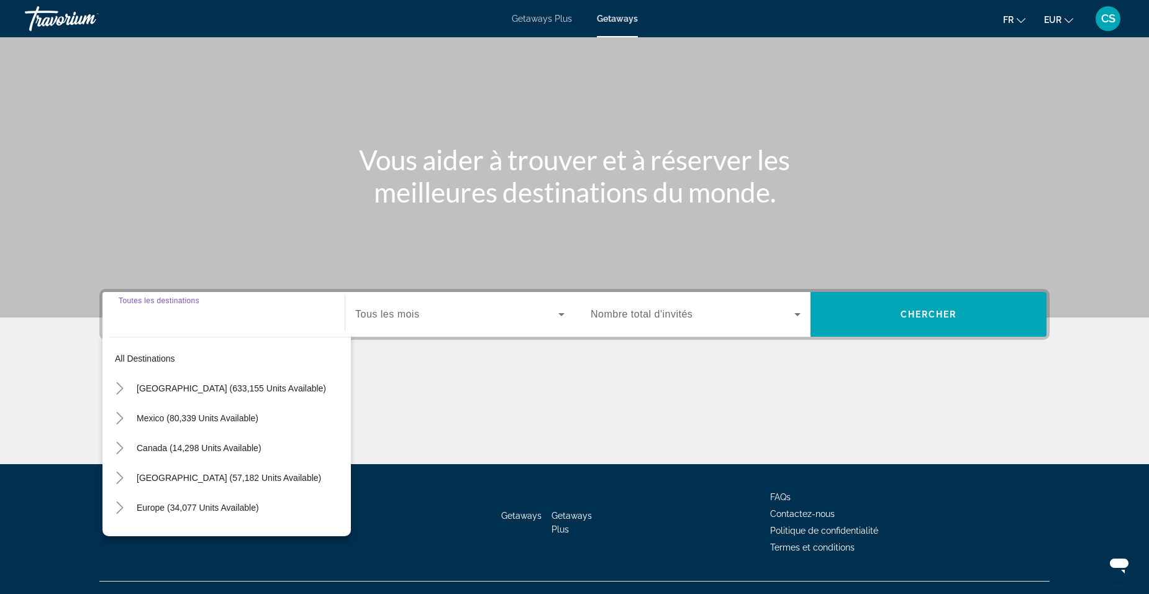
scroll to position [78, 0]
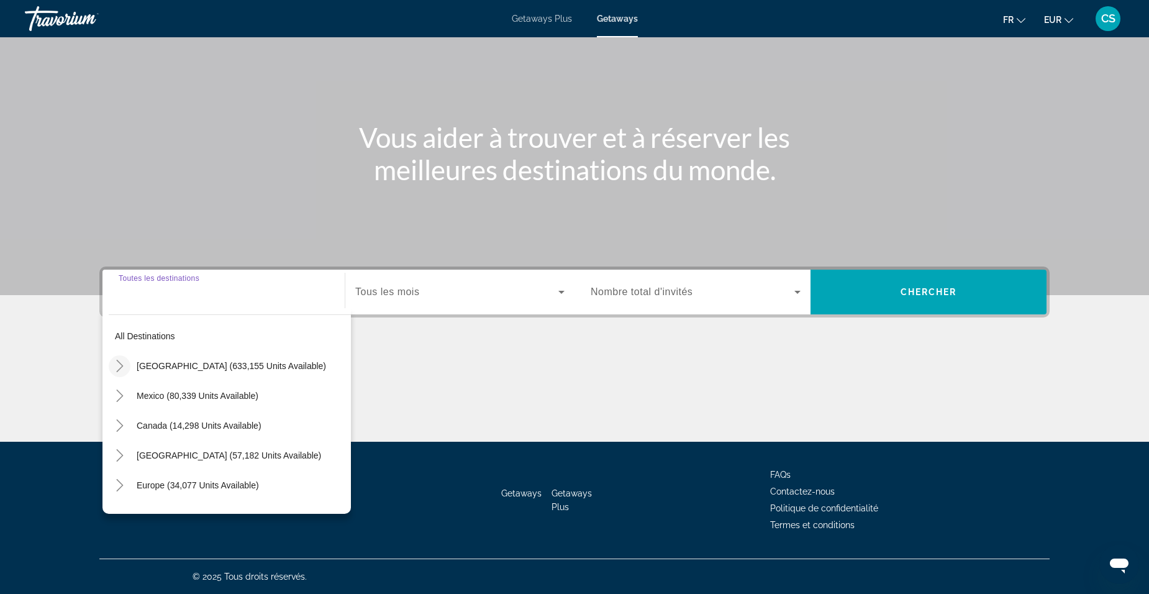
click at [116, 367] on icon "Toggle United States (633,155 units available)" at bounding box center [120, 366] width 12 height 12
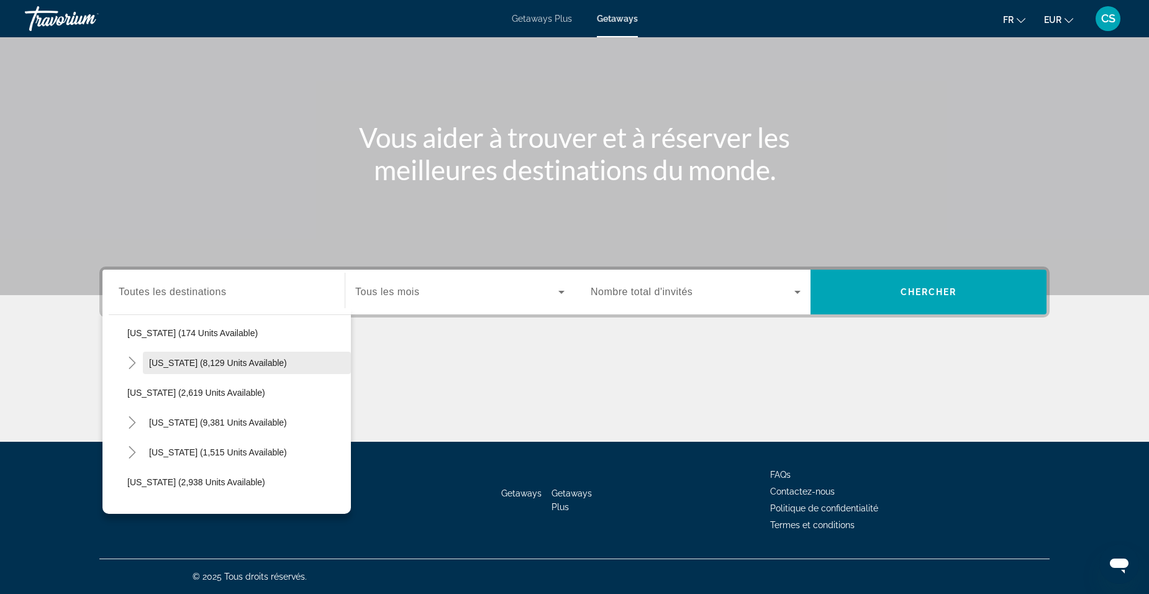
scroll to position [719, 0]
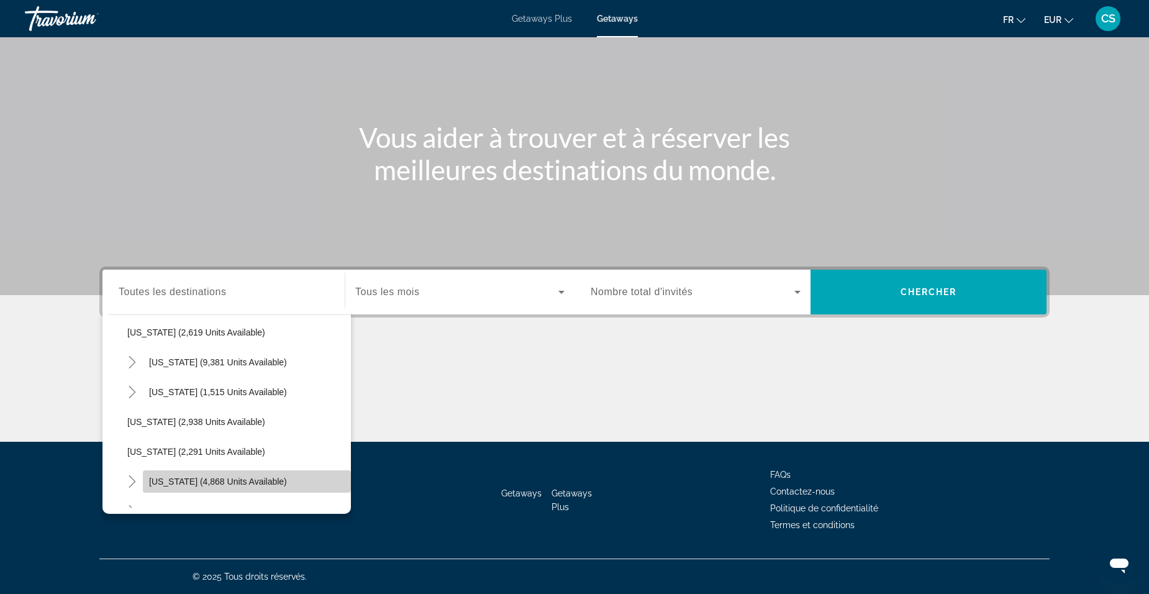
click at [248, 482] on span "[US_STATE] (4,868 units available)" at bounding box center [218, 481] width 138 height 10
type input "**********"
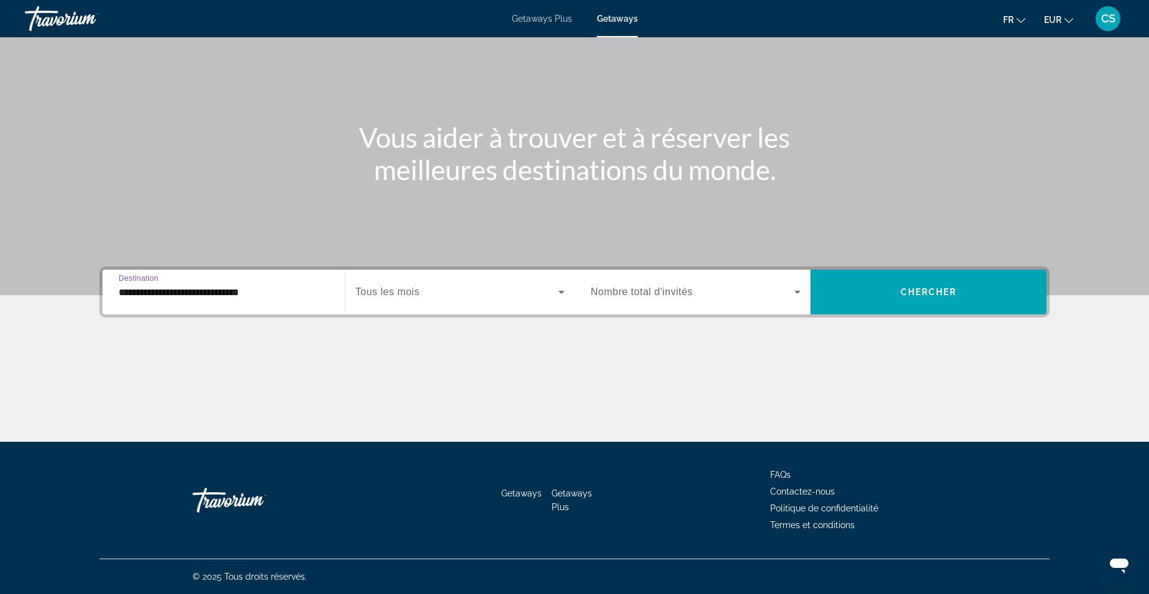
click at [430, 287] on span "Search widget" at bounding box center [456, 291] width 203 height 15
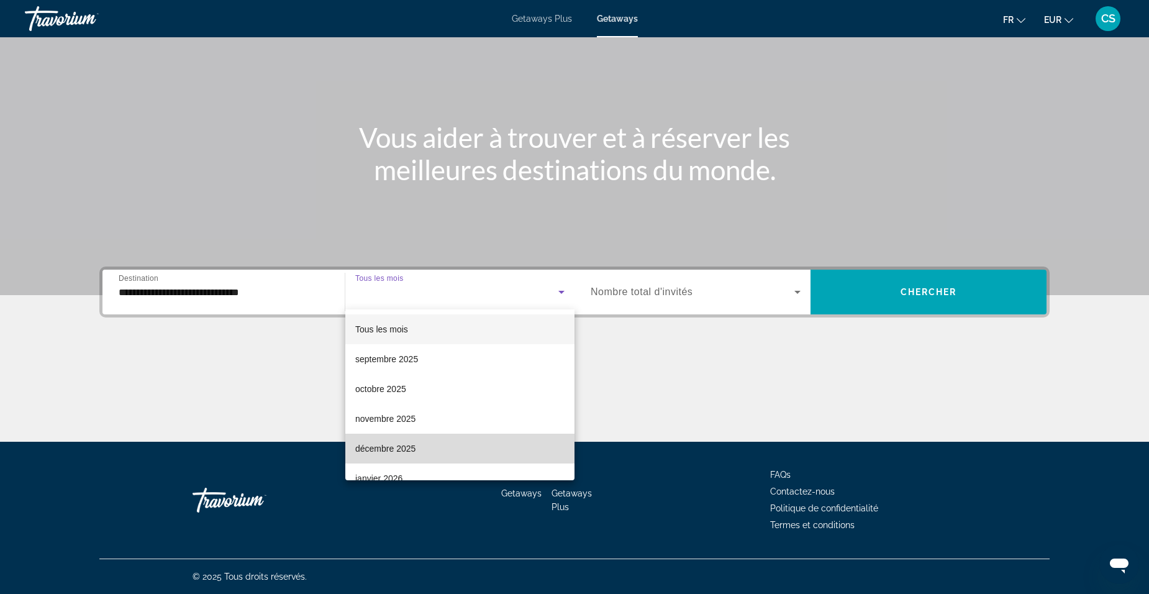
click at [469, 443] on mat-option "décembre 2025" at bounding box center [459, 448] width 229 height 30
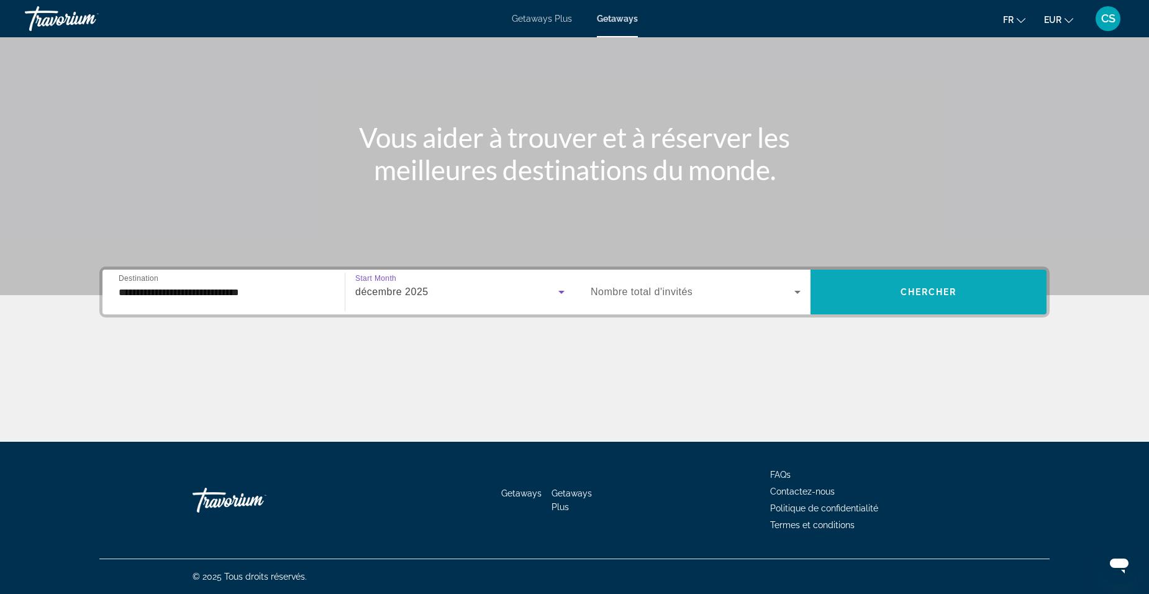
click at [882, 287] on span "Search widget" at bounding box center [928, 292] width 236 height 30
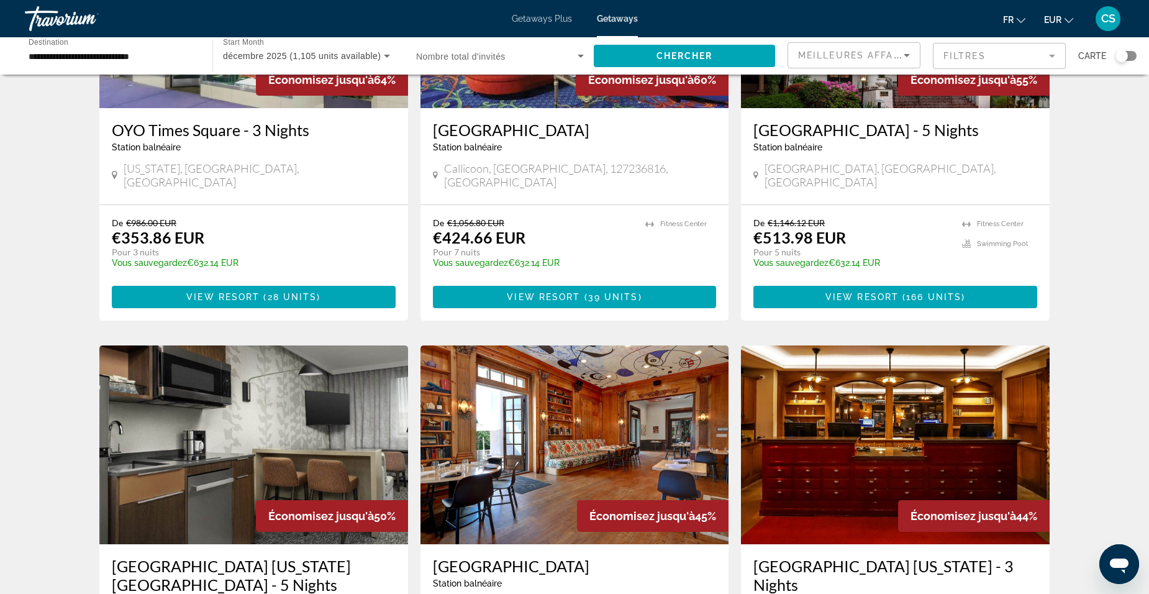
scroll to position [415, 0]
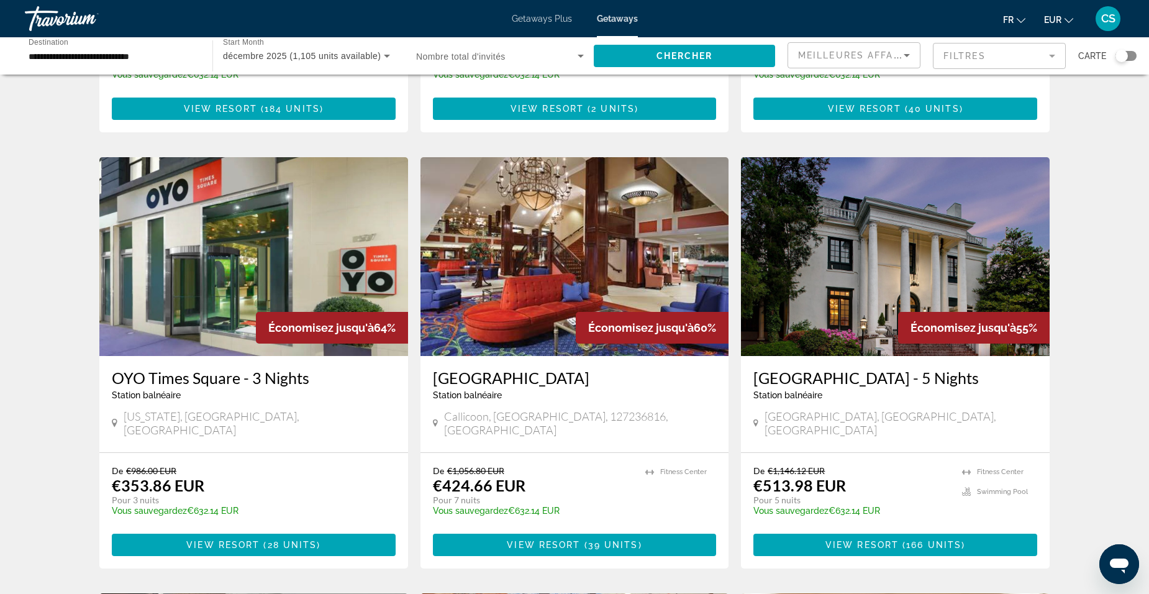
click at [229, 305] on img "Main content" at bounding box center [253, 256] width 309 height 199
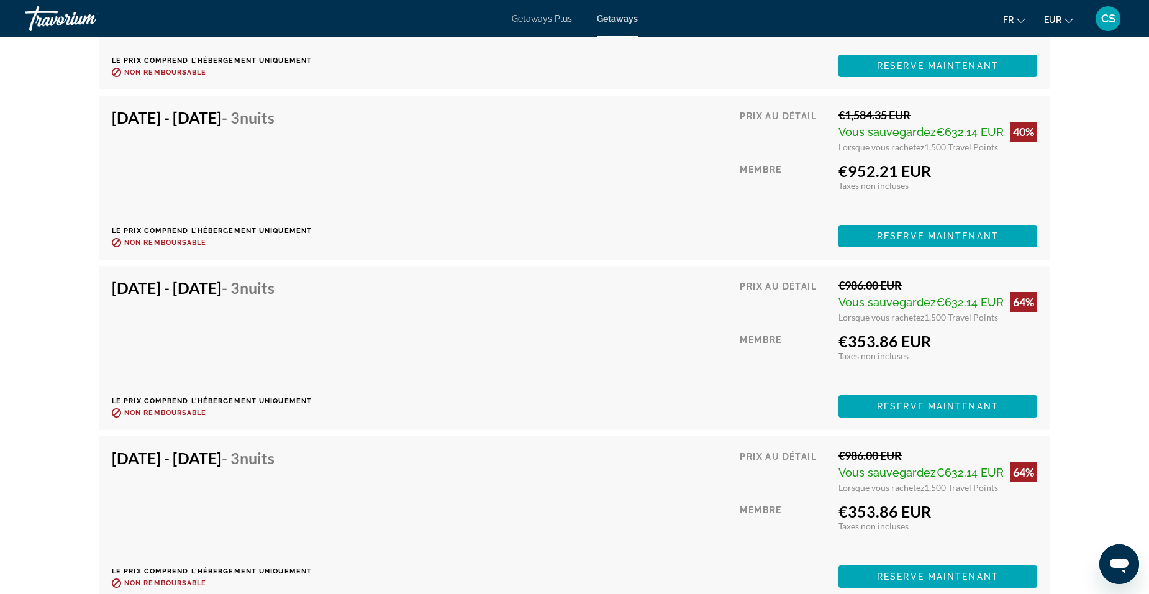
scroll to position [2794, 0]
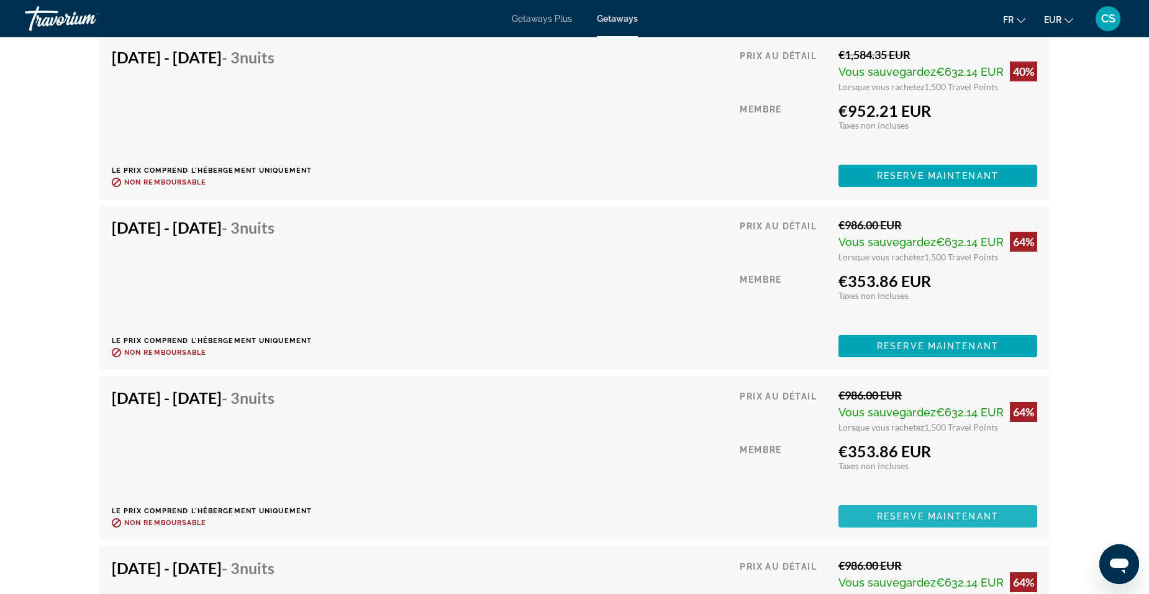
click at [952, 516] on span "Reserve maintenant" at bounding box center [938, 516] width 122 height 10
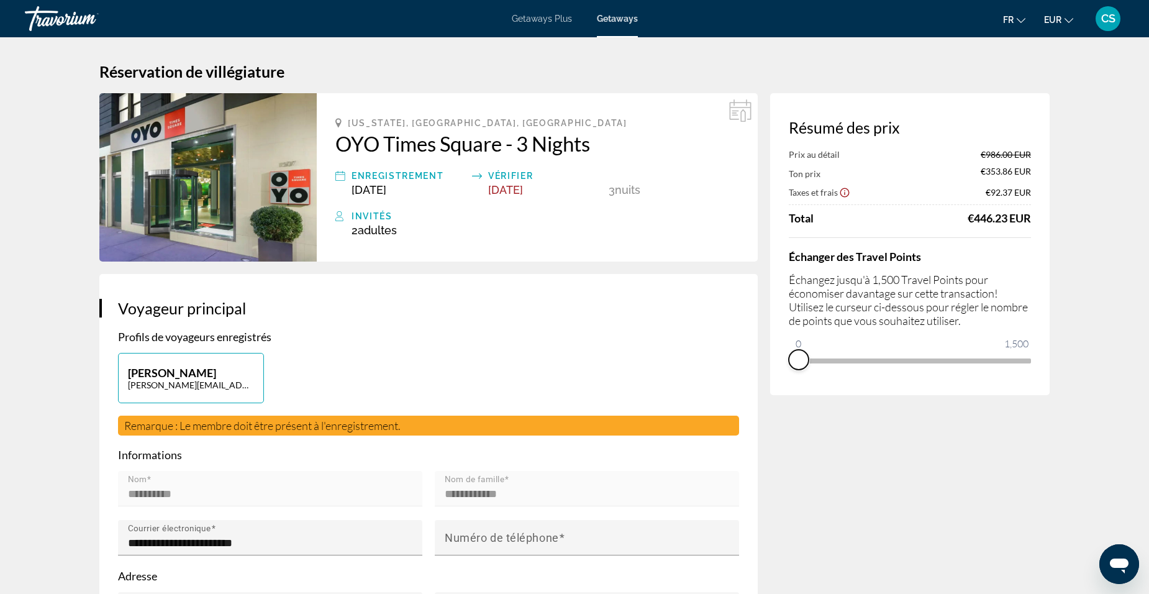
drag, startPoint x: 1022, startPoint y: 374, endPoint x: 765, endPoint y: 389, distance: 257.5
drag, startPoint x: 797, startPoint y: 340, endPoint x: 1064, endPoint y: 333, distance: 266.5
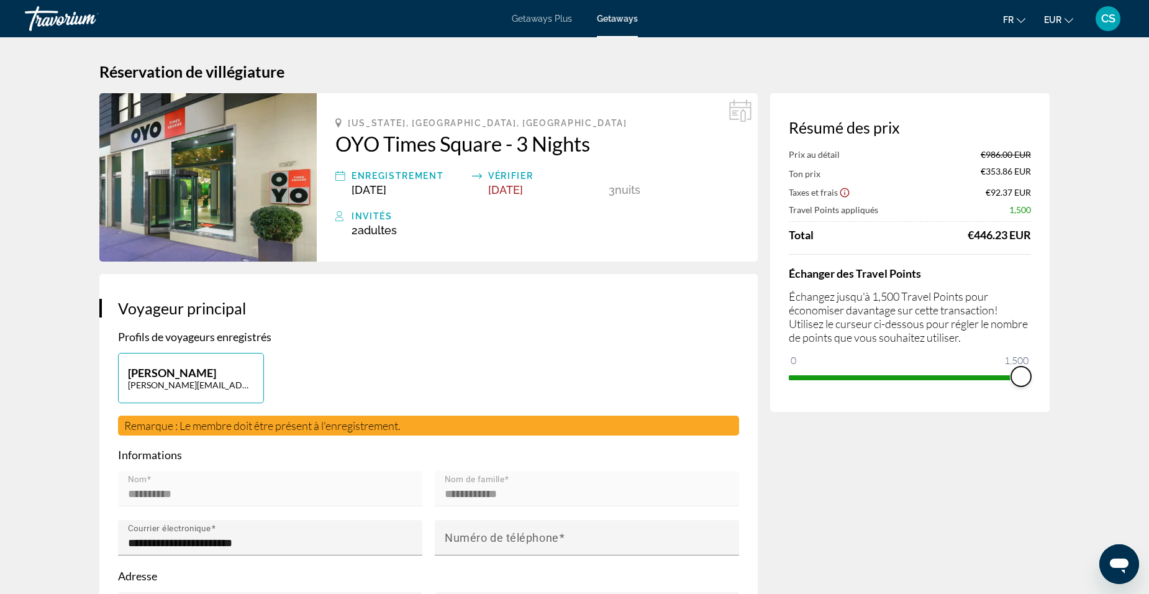
drag, startPoint x: 987, startPoint y: 381, endPoint x: 1103, endPoint y: 381, distance: 115.5
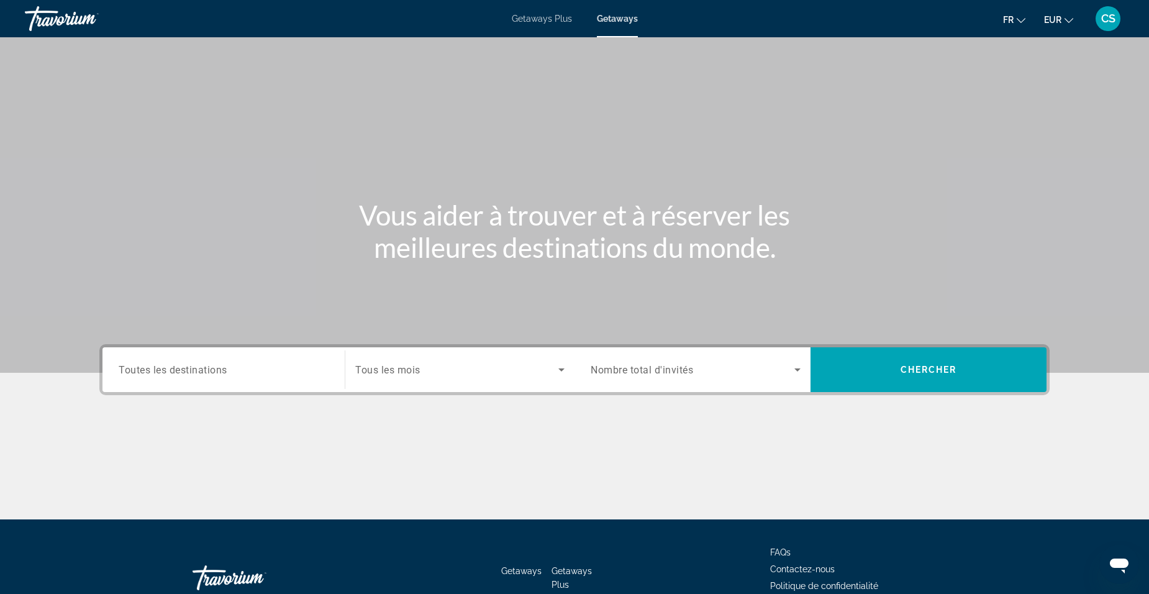
click at [226, 370] on span "Toutes les destinations" at bounding box center [173, 369] width 109 height 12
click at [226, 370] on input "Destination Toutes les destinations" at bounding box center [224, 370] width 210 height 15
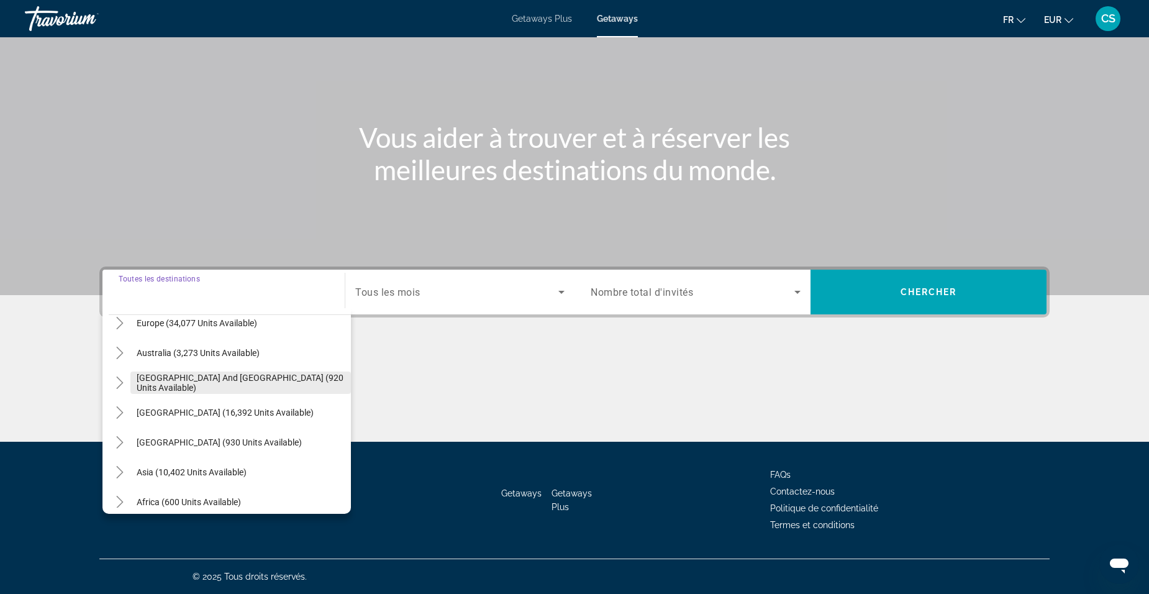
scroll to position [201, 0]
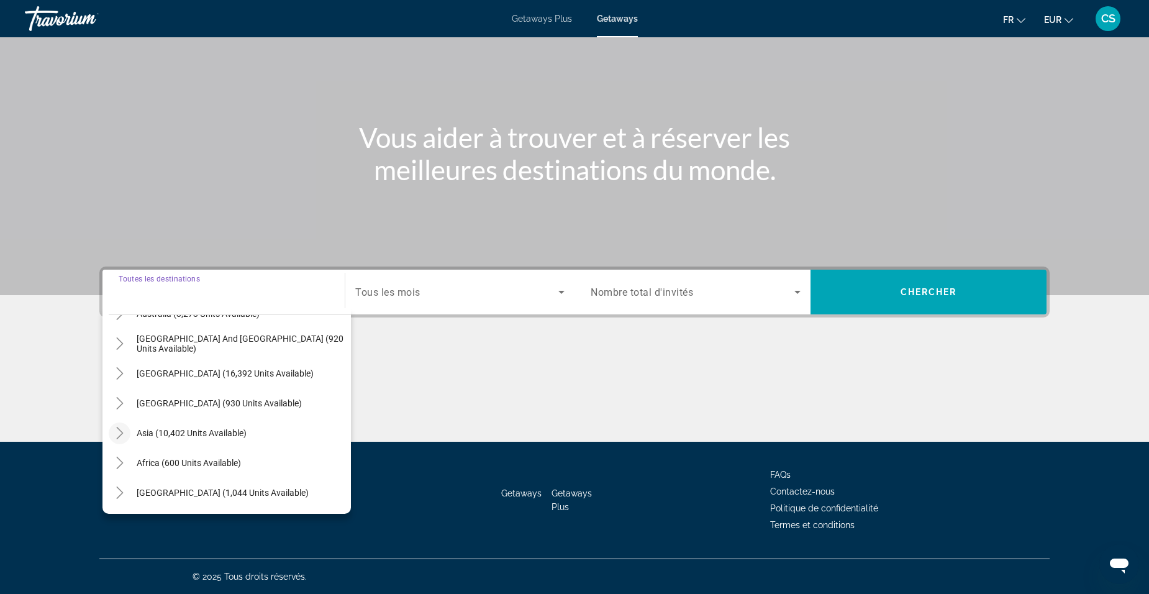
click at [119, 438] on icon "Toggle Asia (10,402 units available)" at bounding box center [120, 433] width 12 height 12
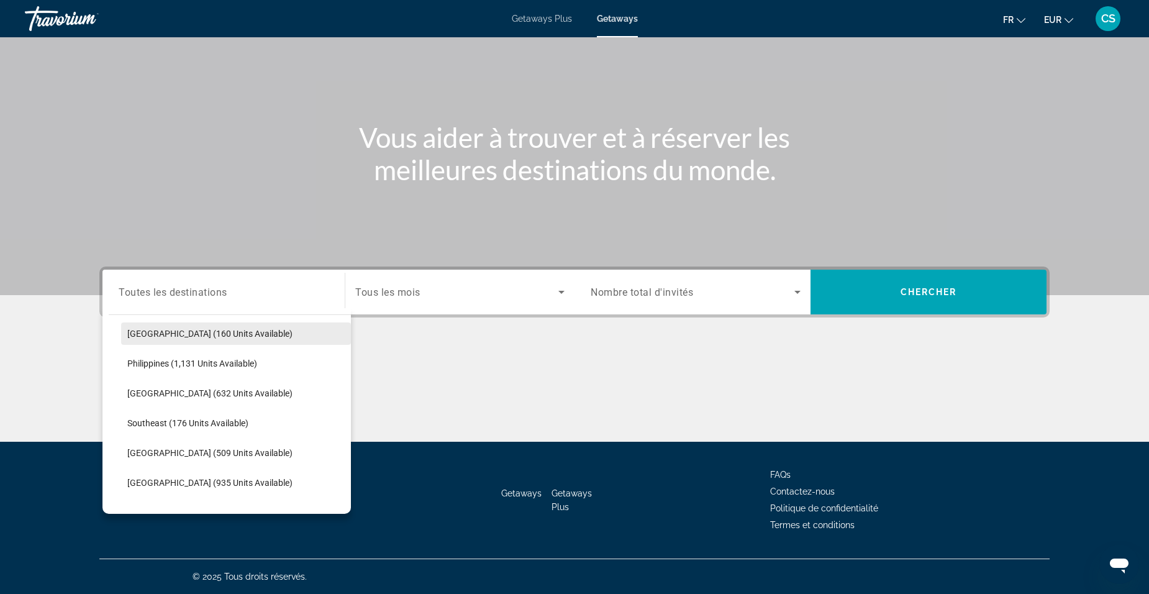
scroll to position [553, 0]
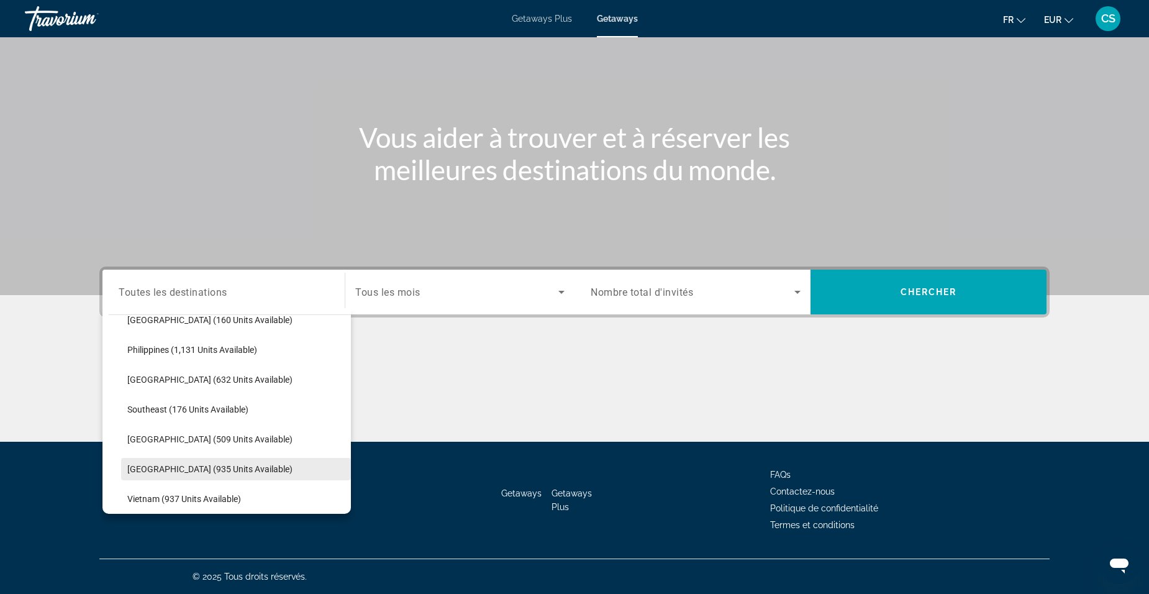
click at [221, 474] on span "Search widget" at bounding box center [236, 469] width 230 height 30
type input "**********"
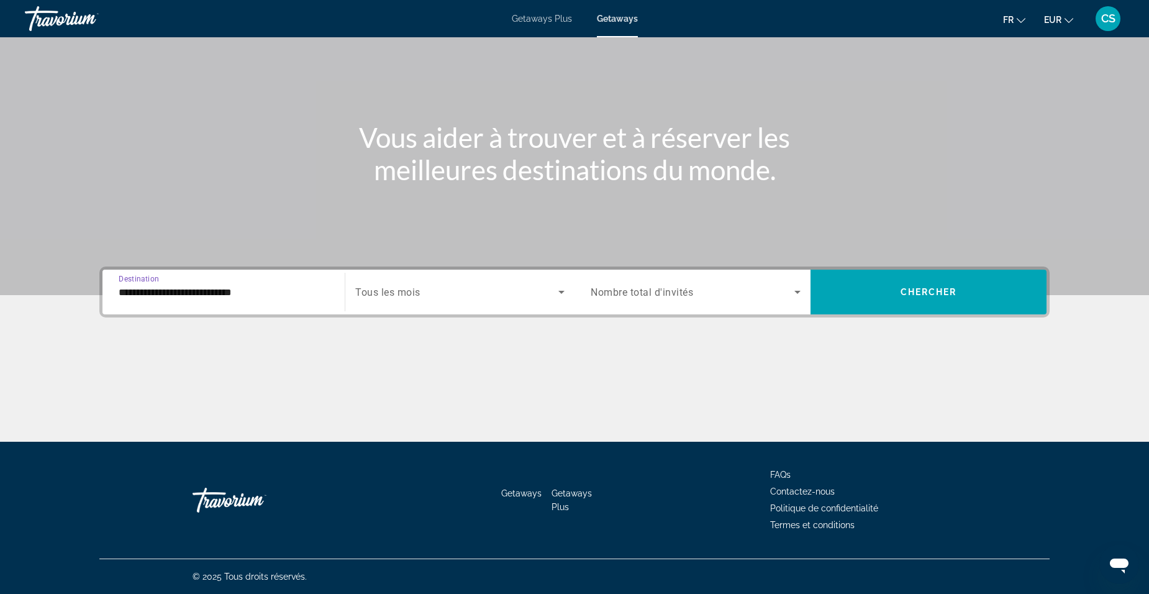
click at [428, 293] on span "Search widget" at bounding box center [456, 291] width 203 height 15
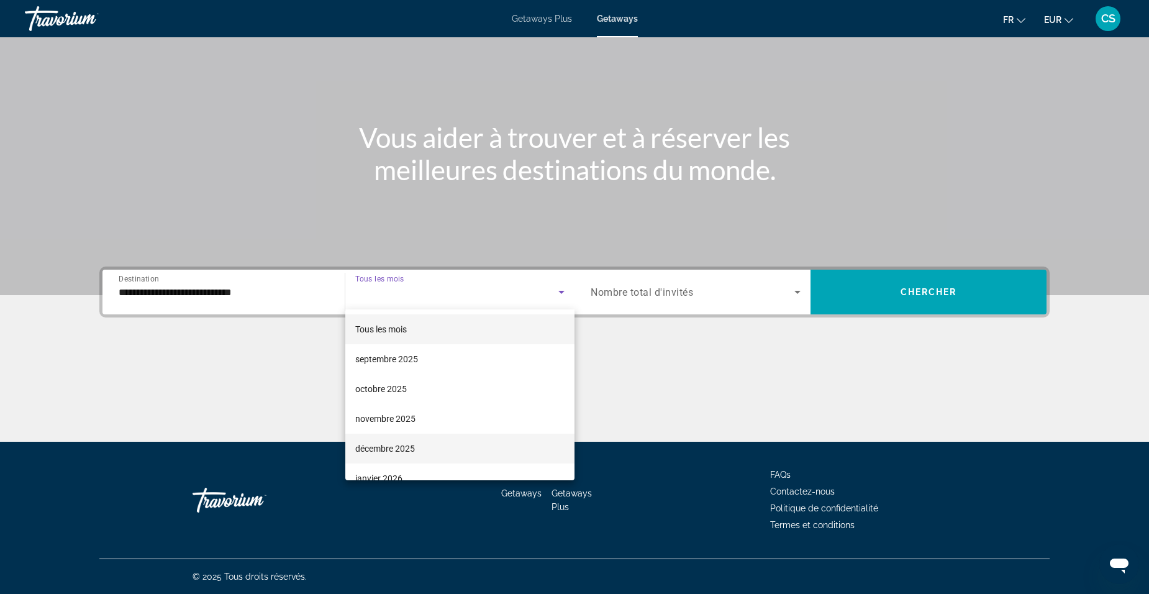
click at [420, 445] on mat-option "décembre 2025" at bounding box center [459, 448] width 229 height 30
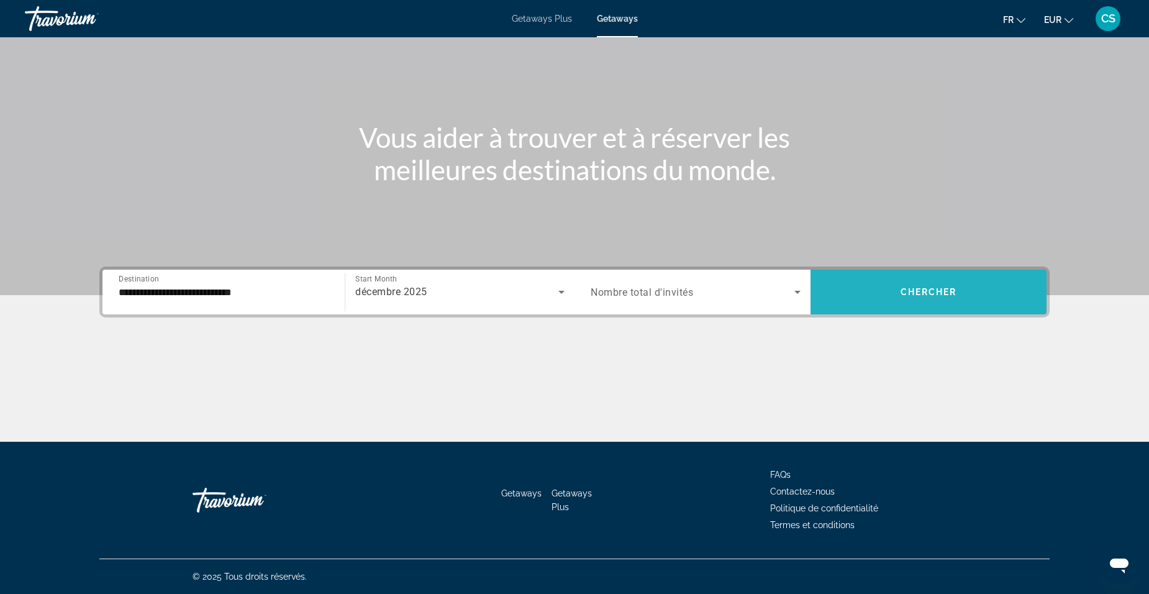
click at [985, 297] on span "Search widget" at bounding box center [928, 292] width 236 height 30
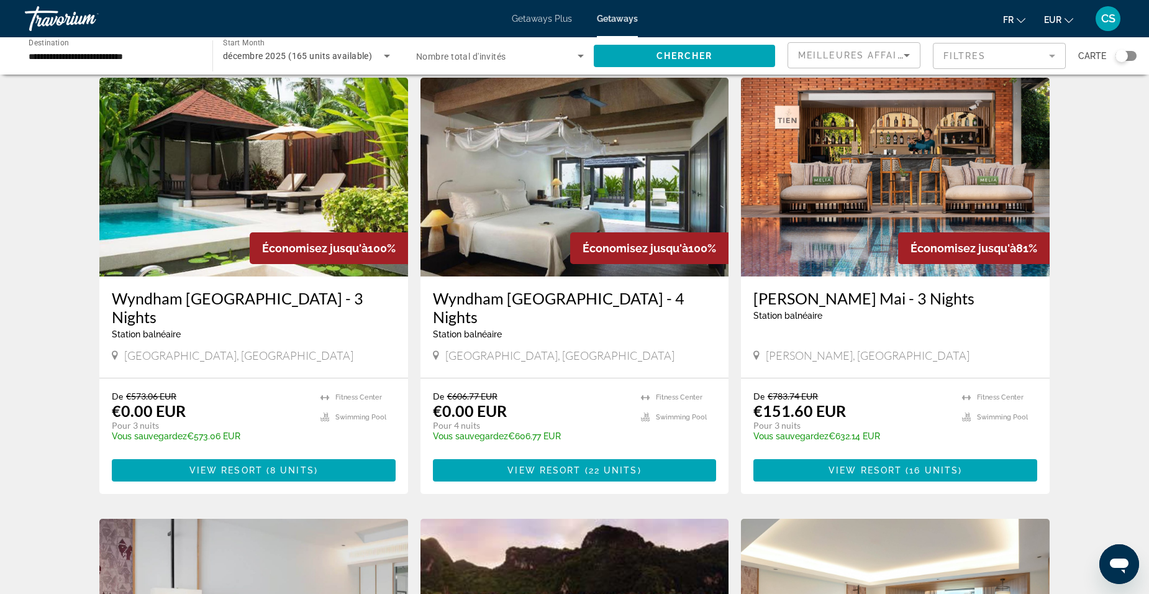
scroll to position [62, 0]
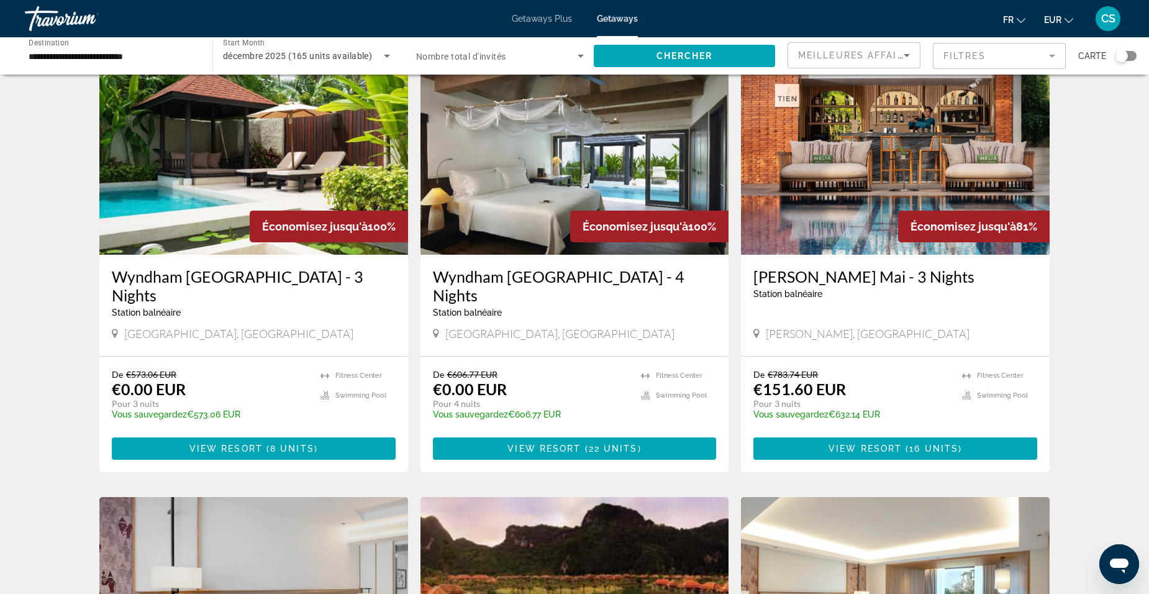
click at [258, 277] on h3 "Wyndham [GEOGRAPHIC_DATA] - 3 Nights" at bounding box center [254, 285] width 284 height 37
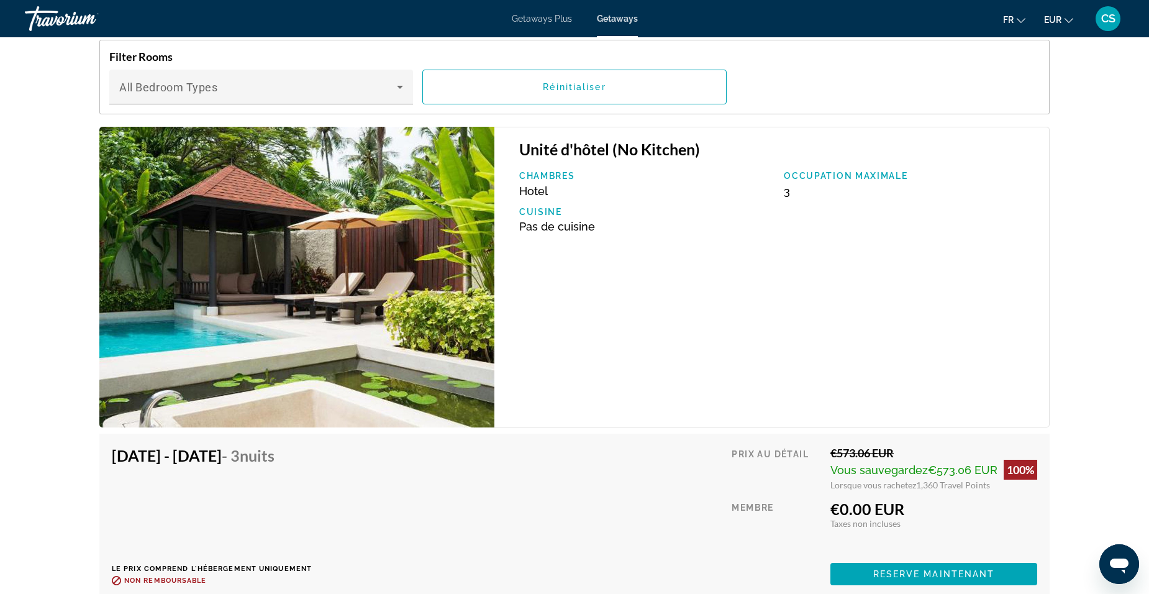
scroll to position [1987, 0]
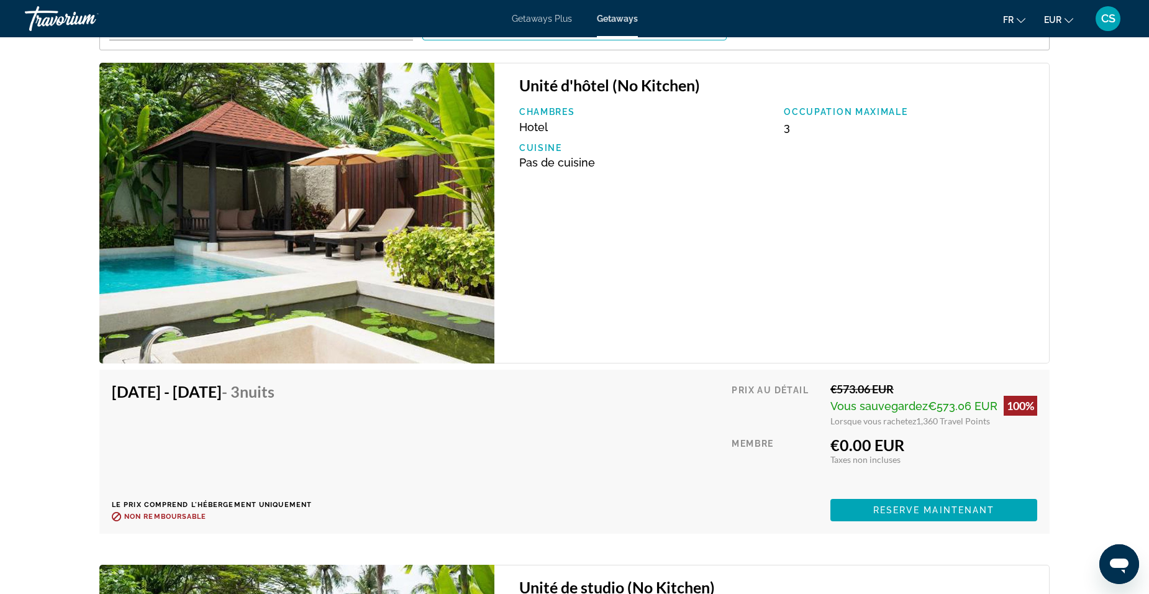
click at [886, 516] on span "Main content" at bounding box center [933, 510] width 207 height 30
